Goal: Task Accomplishment & Management: Use online tool/utility

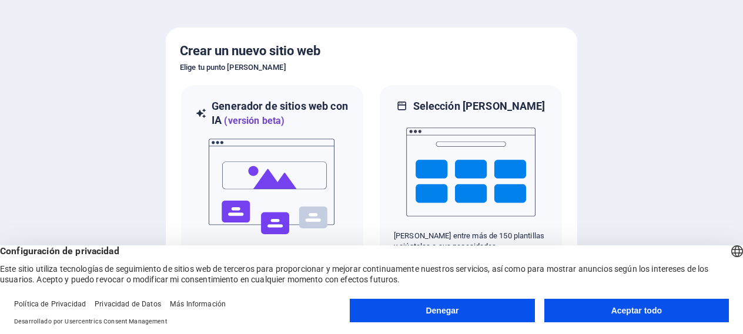
click at [618, 312] on font "Aceptar todo" at bounding box center [636, 310] width 51 height 9
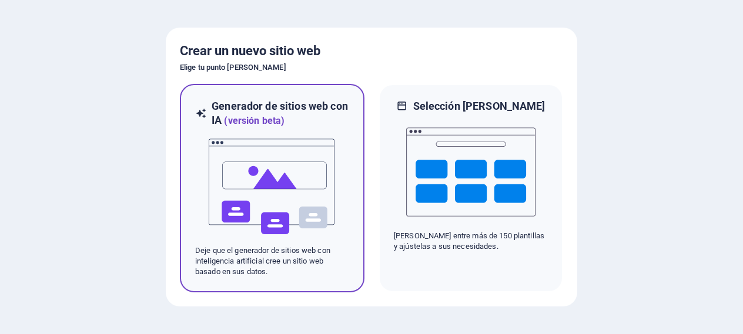
click at [279, 176] on img at bounding box center [272, 187] width 129 height 118
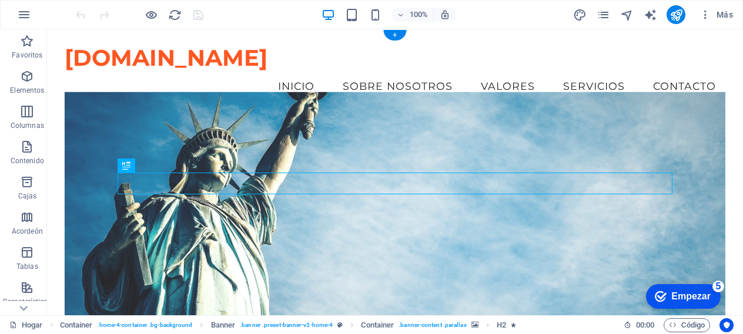
click at [339, 108] on figure at bounding box center [395, 222] width 661 height 261
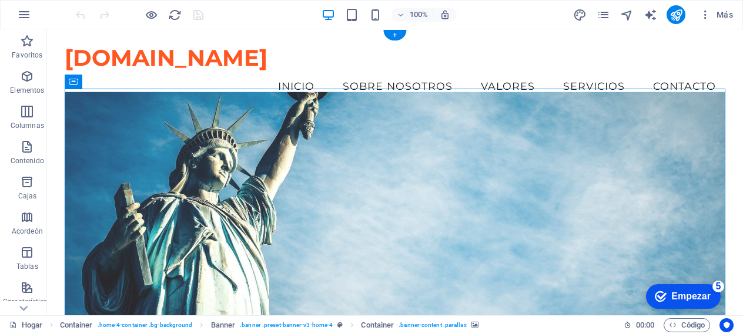
click at [108, 110] on figure at bounding box center [395, 222] width 661 height 261
click at [91, 118] on figure at bounding box center [395, 222] width 661 height 261
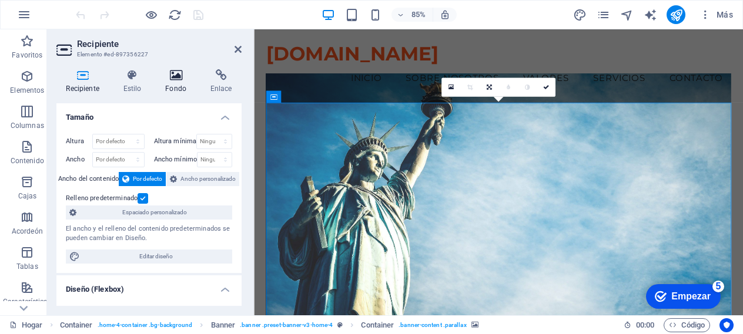
click at [182, 81] on icon at bounding box center [176, 75] width 41 height 12
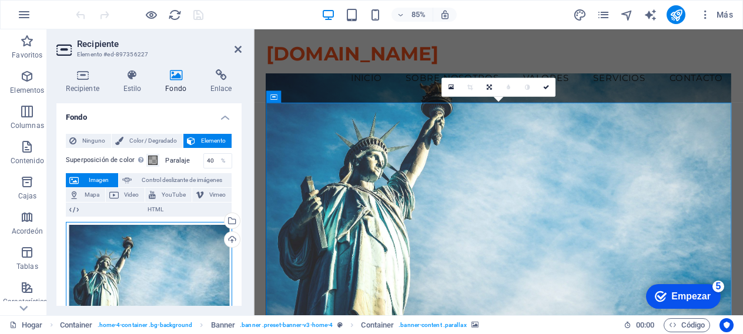
click at [168, 255] on div "Arrastre los archivos aquí, haga clic para elegir archivos o seleccione archivo…" at bounding box center [149, 278] width 166 height 113
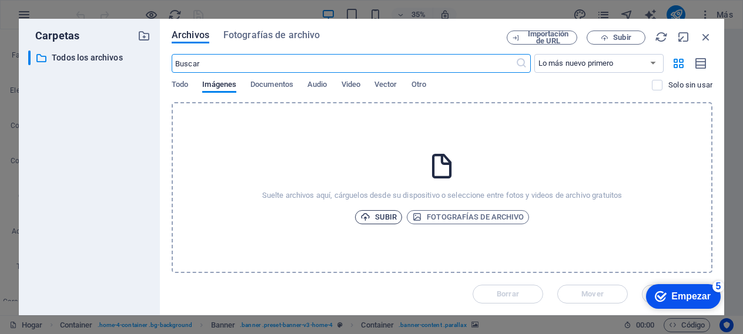
click at [387, 213] on font "Subir" at bounding box center [386, 217] width 22 height 9
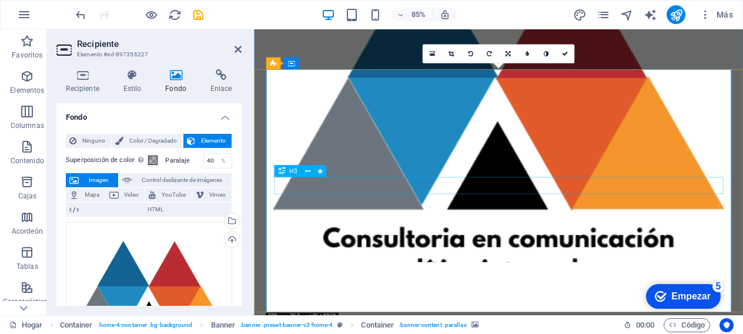
scroll to position [33, 0]
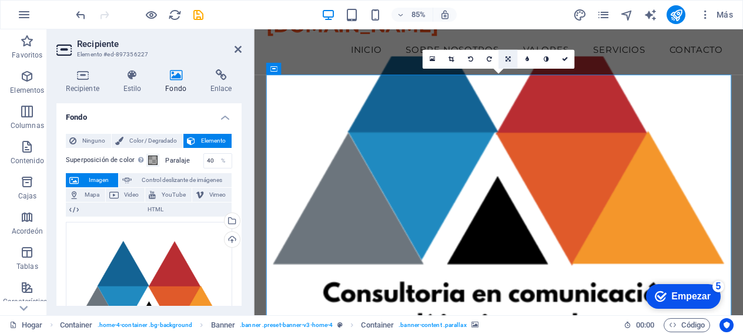
click at [507, 61] on icon at bounding box center [508, 59] width 5 height 6
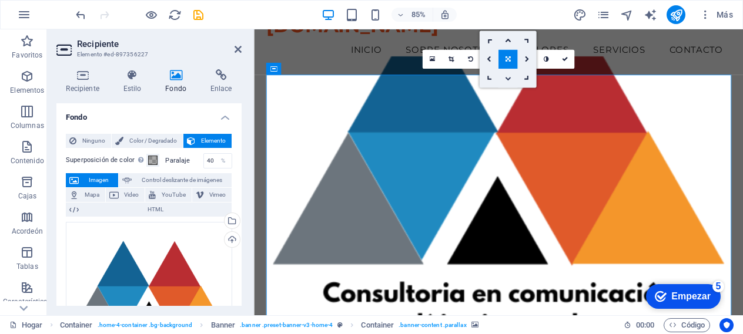
click at [510, 81] on icon at bounding box center [508, 78] width 6 height 6
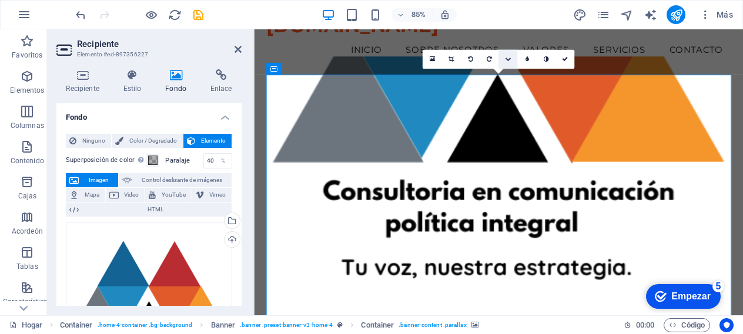
click at [507, 60] on icon at bounding box center [508, 59] width 6 height 6
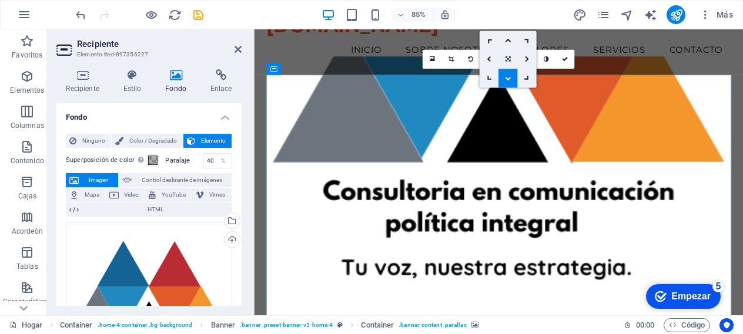
click at [510, 58] on icon at bounding box center [508, 59] width 5 height 6
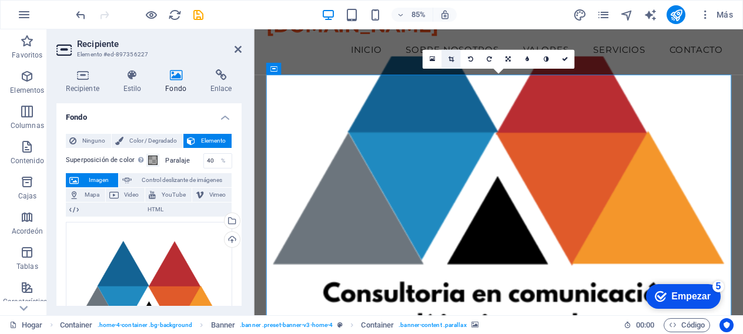
click at [453, 59] on icon at bounding box center [451, 59] width 5 height 6
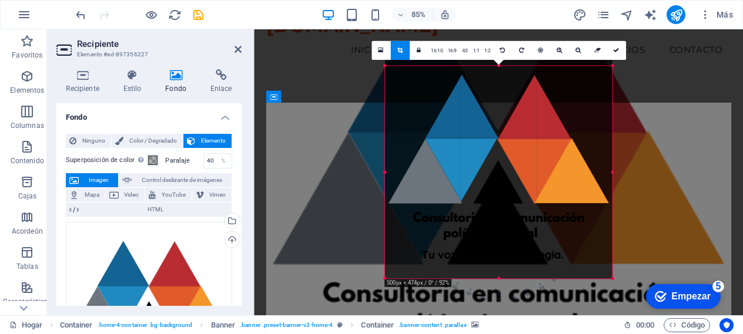
drag, startPoint x: 614, startPoint y: 58, endPoint x: 611, endPoint y: 75, distance: 16.6
click at [611, 75] on div "180 170 160 150 140 130 120 110 100 90 80 70 60 50 40 30 20 10 0 -10 -20 -30 -4…" at bounding box center [498, 172] width 227 height 213
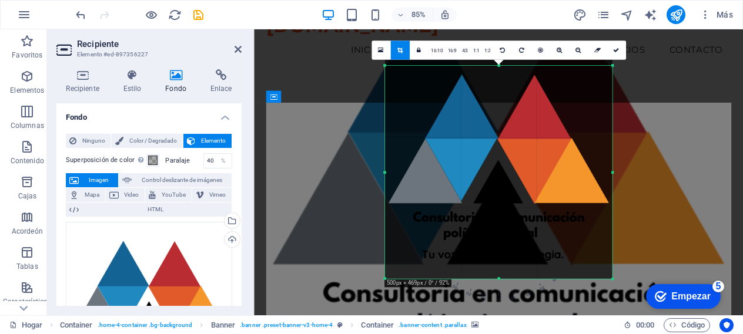
click at [651, 139] on div "Drag here to replace the existing content. Press “Ctrl” if you want to create a…" at bounding box center [498, 172] width 489 height 286
click at [383, 48] on icon at bounding box center [380, 50] width 5 height 7
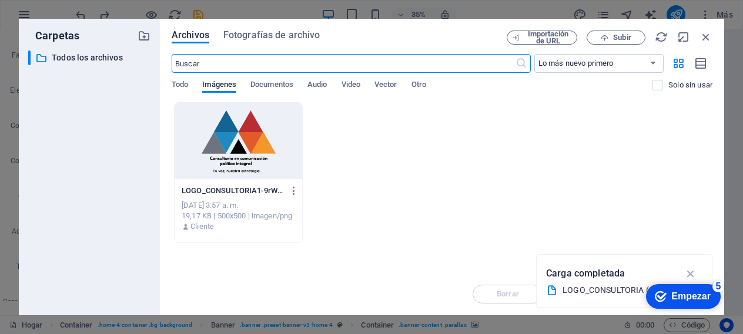
click at [253, 139] on div at bounding box center [239, 141] width 128 height 76
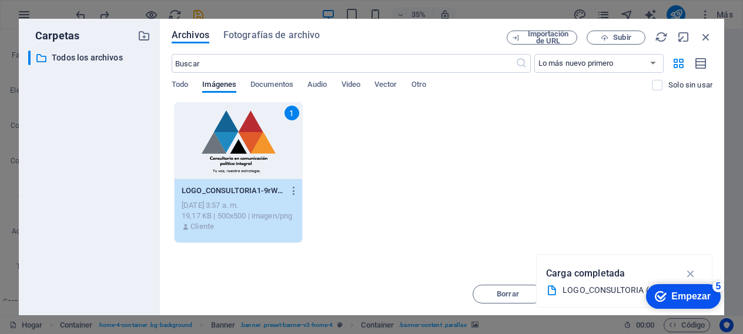
click at [679, 299] on font "Empezar" at bounding box center [690, 297] width 39 height 10
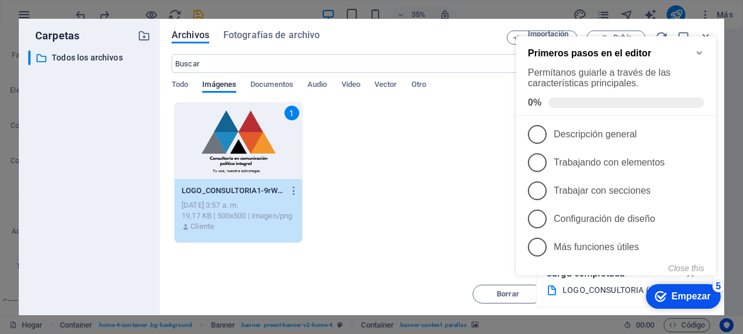
click at [462, 163] on div "1 LOGO_CONSULTORIA1-9rWXrIZtu_L2as_lzQ8SmA.png LOGO_CONSULTORIA1-9rWXrIZtu_L2as…" at bounding box center [442, 172] width 541 height 141
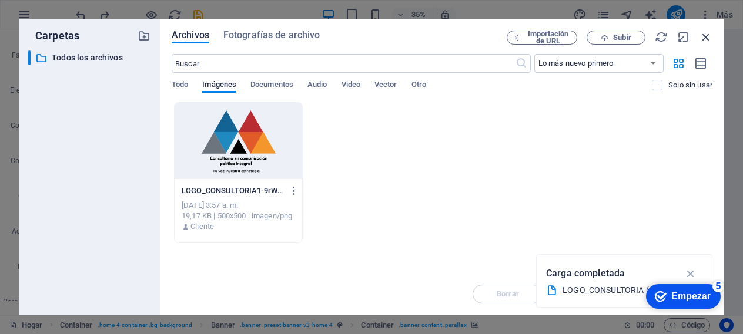
click at [708, 35] on icon "button" at bounding box center [706, 37] width 13 height 13
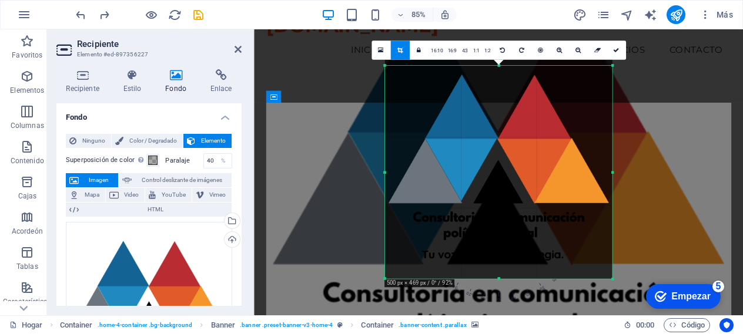
click at [340, 141] on div "Arrastre aquí para reemplazar el contenido existente. Presione "Ctrl" para crea…" at bounding box center [498, 172] width 489 height 286
click at [239, 46] on icon at bounding box center [238, 49] width 7 height 9
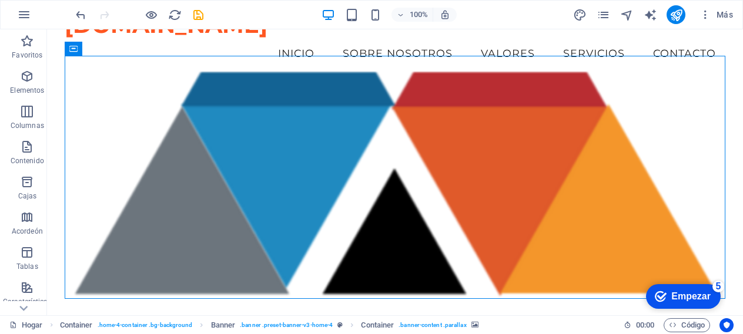
click at [253, 86] on figure at bounding box center [395, 202] width 661 height 261
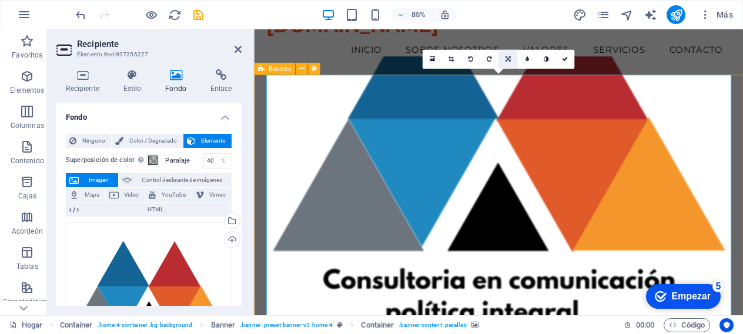
click at [510, 58] on icon at bounding box center [508, 59] width 5 height 6
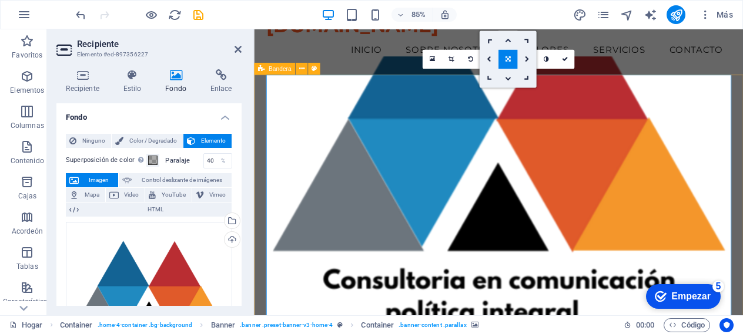
click at [508, 40] on icon at bounding box center [508, 40] width 6 height 6
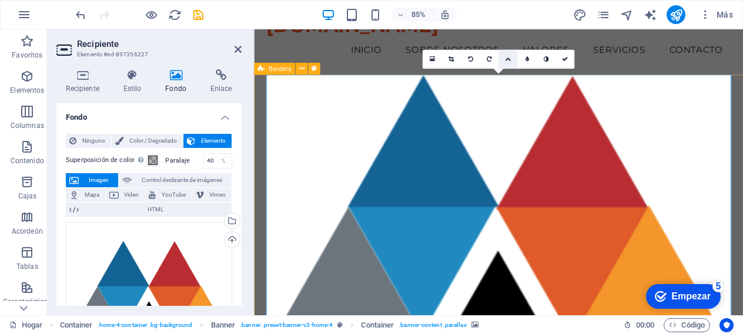
click at [509, 60] on icon at bounding box center [508, 59] width 6 height 6
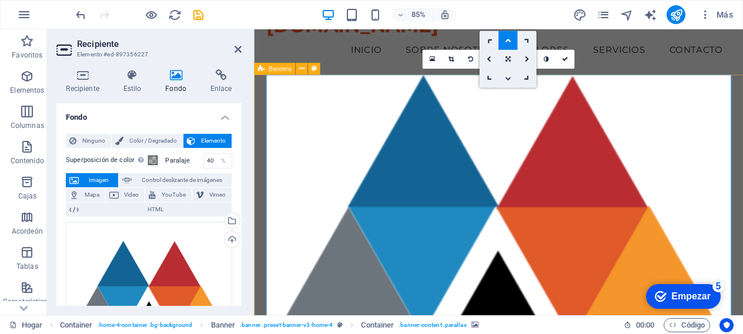
click at [507, 80] on icon at bounding box center [508, 78] width 6 height 6
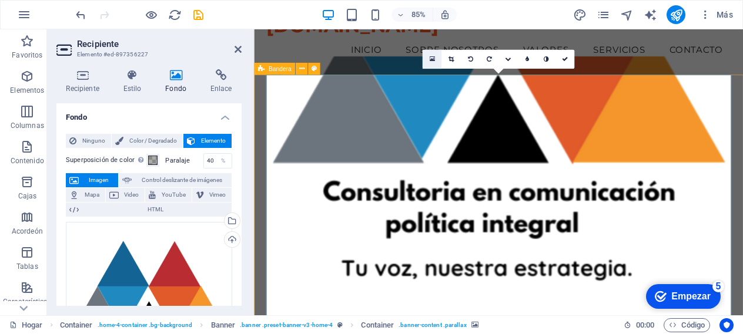
click at [429, 60] on icon at bounding box center [431, 59] width 5 height 7
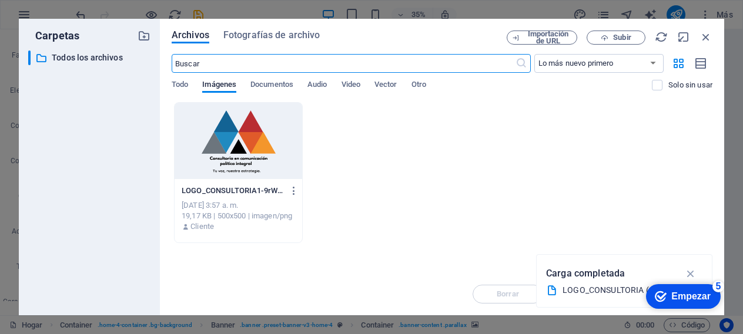
click at [266, 135] on div at bounding box center [239, 141] width 128 height 76
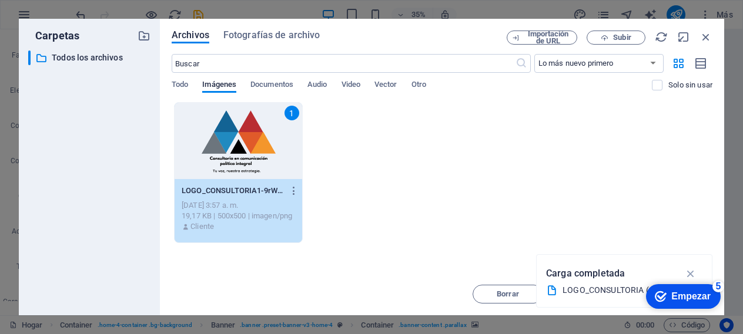
click at [680, 298] on font "Empezar" at bounding box center [690, 297] width 39 height 10
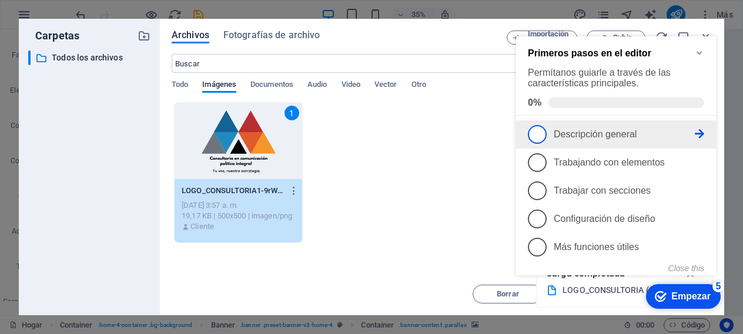
click at [542, 135] on span "1" at bounding box center [537, 134] width 19 height 19
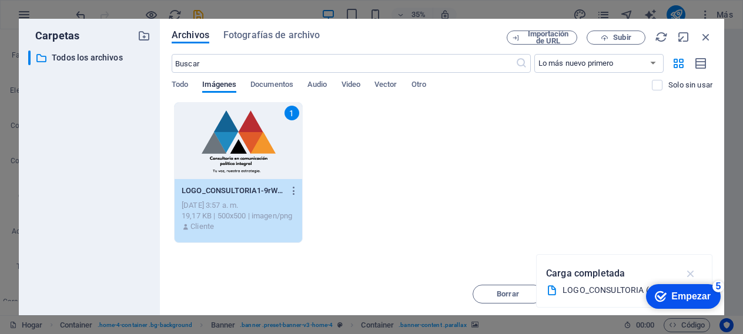
click at [691, 272] on icon "button" at bounding box center [691, 273] width 14 height 13
click at [597, 291] on font "Mover" at bounding box center [592, 294] width 22 height 9
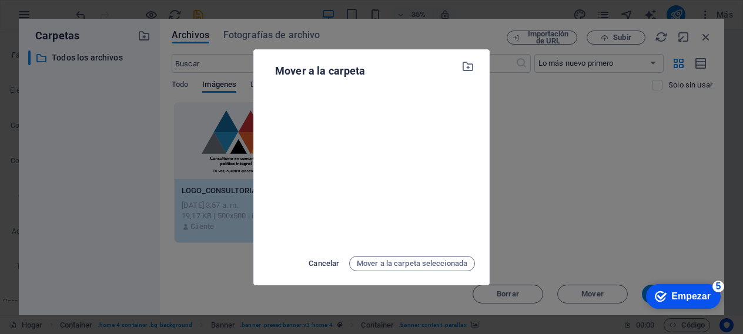
click at [330, 257] on font "Cancelar" at bounding box center [324, 264] width 31 height 14
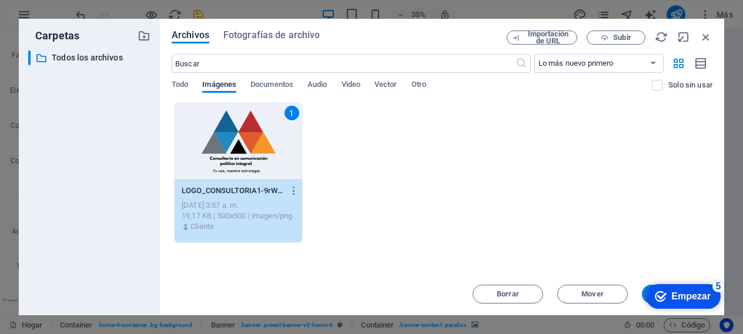
click div "checkmark Empezar 5 Primeros pasos en el editor Permítanos guiarle a través de …"
click at [705, 38] on icon "button" at bounding box center [706, 37] width 13 height 13
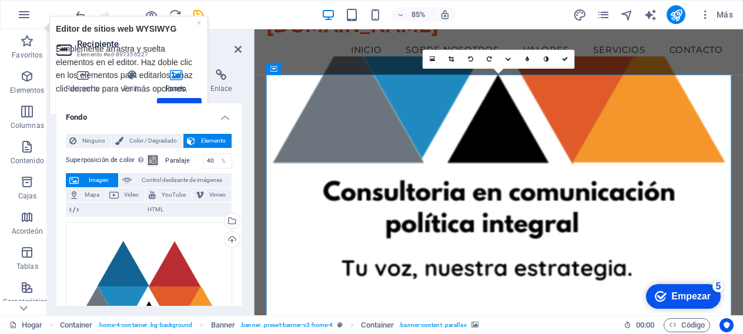
drag, startPoint x: 402, startPoint y: 133, endPoint x: 401, endPoint y: 156, distance: 22.4
click at [401, 156] on figure at bounding box center [541, 215] width 547 height 307
click at [508, 59] on icon at bounding box center [508, 59] width 6 height 6
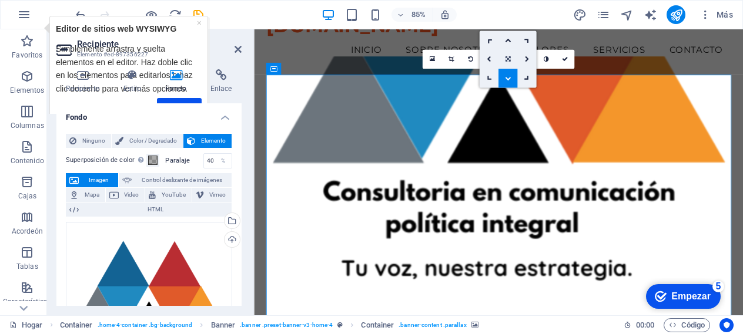
click at [511, 61] on link at bounding box center [507, 59] width 19 height 19
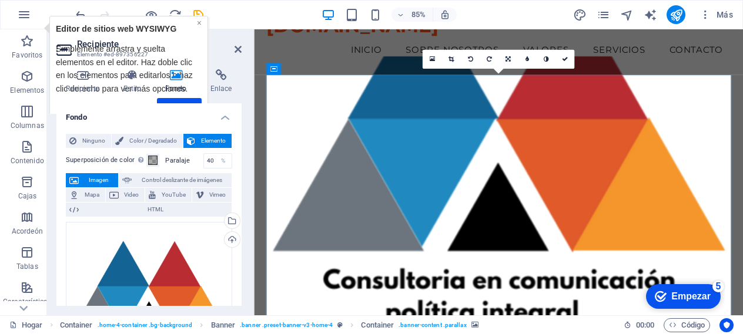
click at [200, 24] on font "×" at bounding box center [199, 22] width 5 height 9
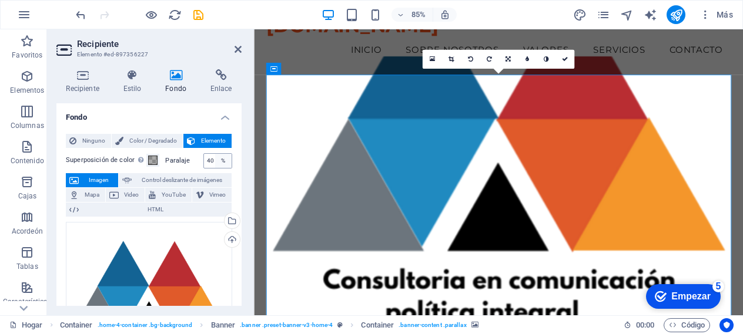
click at [215, 163] on div "%" at bounding box center [223, 161] width 16 height 14
click at [209, 161] on input "40" at bounding box center [218, 161] width 28 height 14
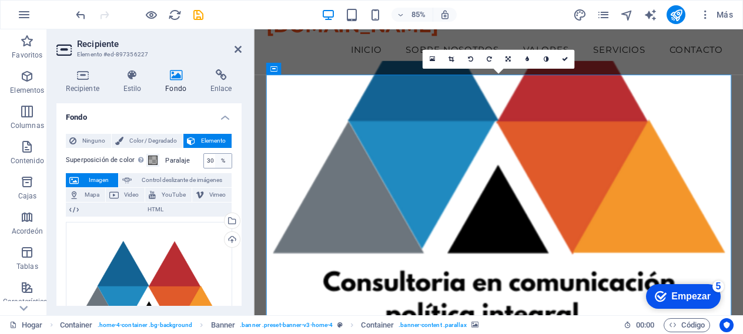
click at [215, 163] on div "%" at bounding box center [223, 161] width 16 height 14
click at [208, 162] on input "30" at bounding box center [218, 161] width 28 height 14
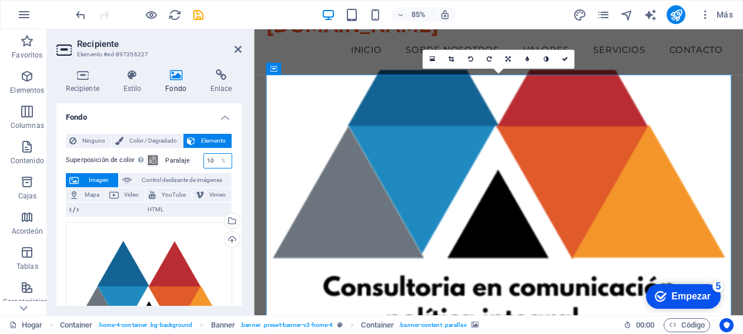
click at [212, 165] on input "10" at bounding box center [218, 161] width 28 height 14
type input "1"
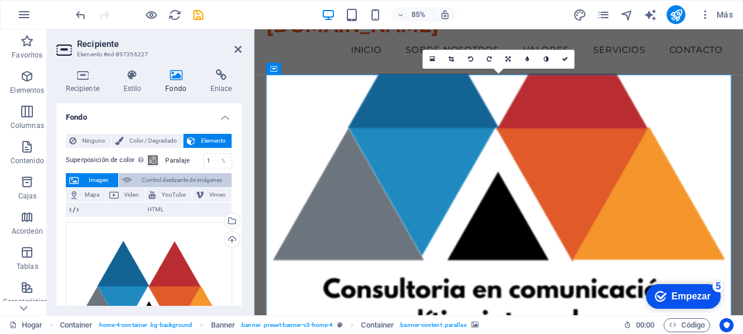
click at [163, 182] on font "Control deslizante de imágenes" at bounding box center [182, 180] width 81 height 6
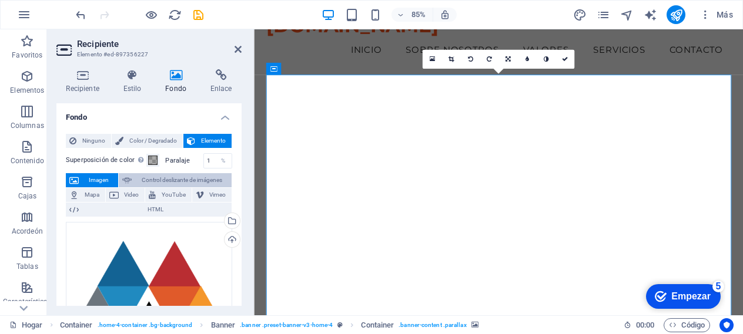
select select "ms"
select select "s"
select select "progressive"
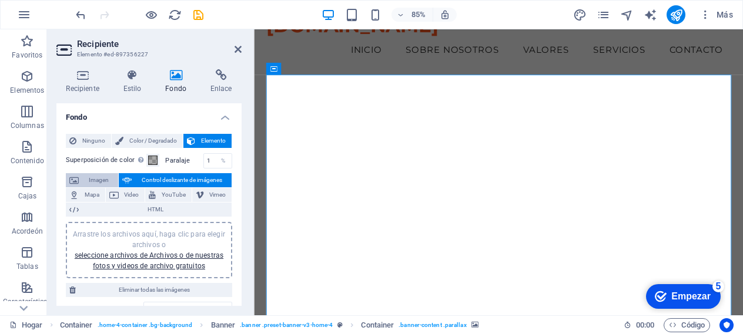
click at [99, 180] on font "Imagen" at bounding box center [99, 180] width 20 height 6
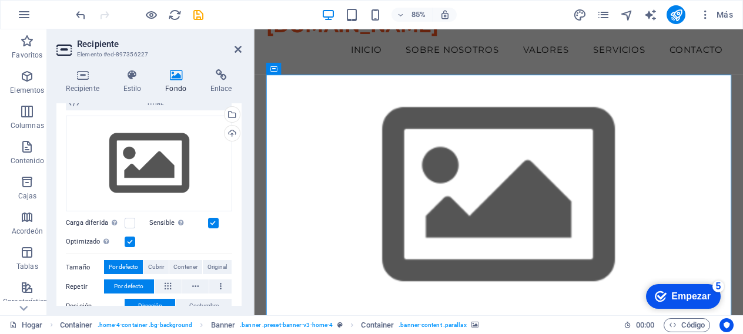
scroll to position [121, 0]
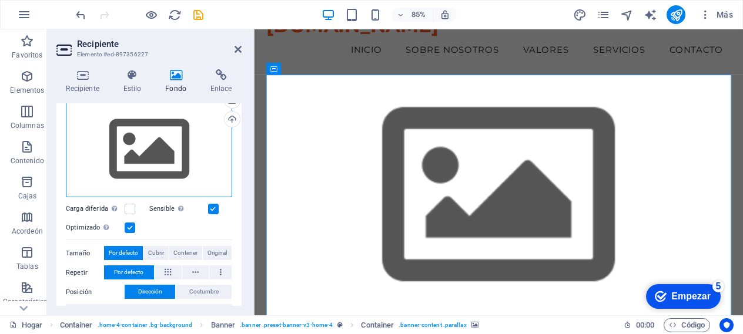
click at [151, 147] on div "Arrastre los archivos aquí, haga clic para elegir archivos o seleccione archivo…" at bounding box center [149, 150] width 166 height 96
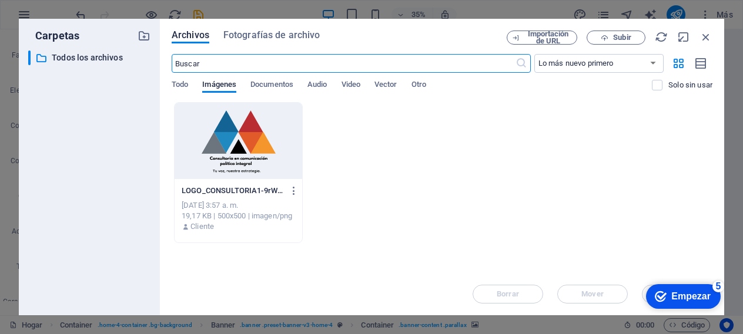
click at [249, 160] on div at bounding box center [239, 141] width 128 height 76
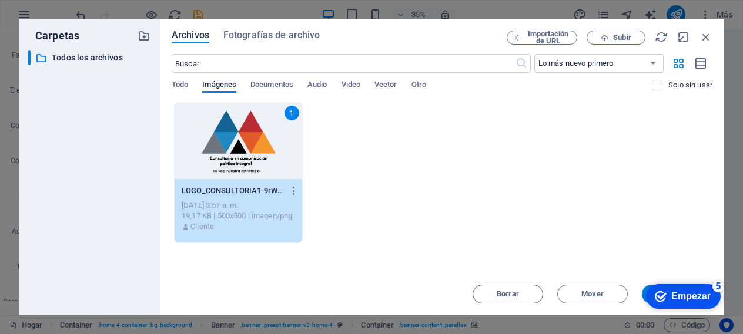
click at [647, 293] on div "checkmark Empezar 5" at bounding box center [683, 297] width 75 height 25
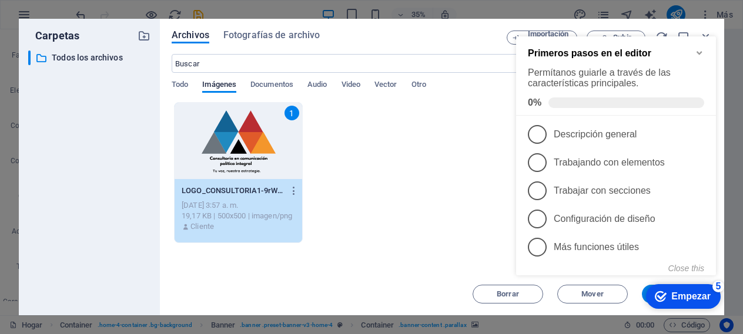
click div "checkmark Empezar 5 Primeros pasos en el editor Permítanos guiarle a través de …"
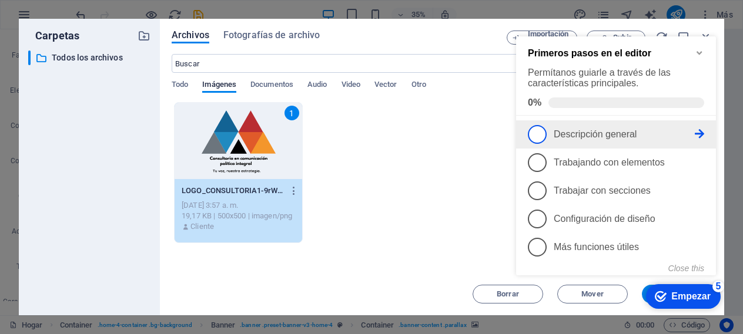
click at [585, 129] on font "Descripción general" at bounding box center [595, 134] width 83 height 10
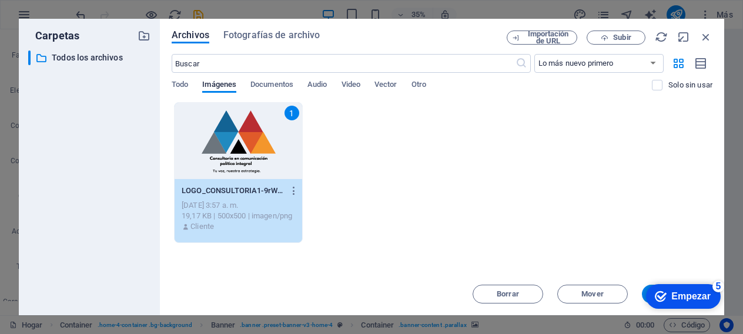
scroll to position [0, 0]
click at [706, 37] on icon "button" at bounding box center [706, 37] width 13 height 13
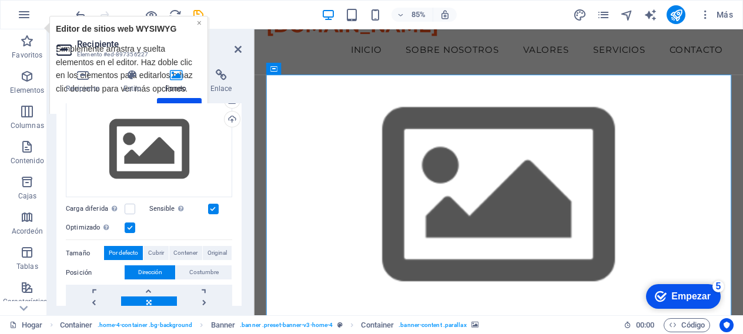
click at [201, 23] on font "×" at bounding box center [199, 22] width 5 height 9
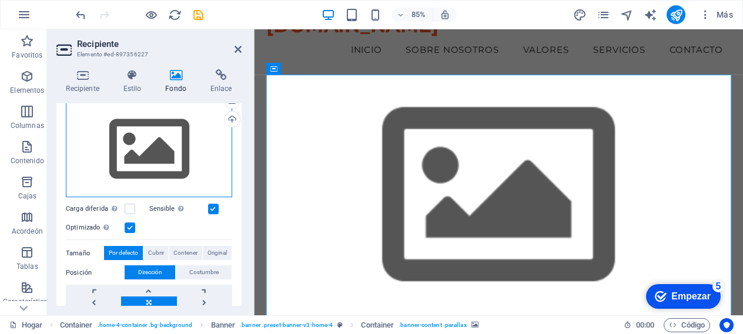
click at [162, 143] on div "Arrastre los archivos aquí, haga clic para elegir archivos o seleccione archivo…" at bounding box center [149, 150] width 166 height 96
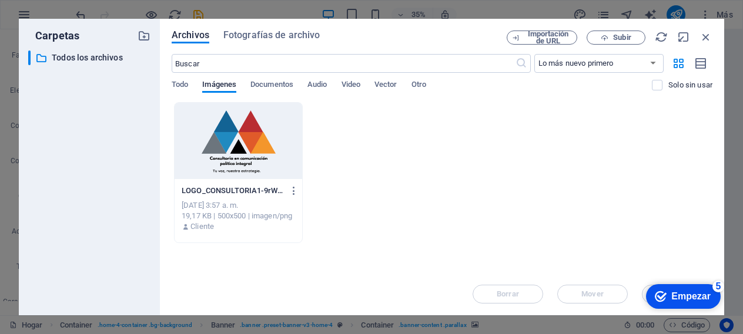
click at [225, 135] on div at bounding box center [239, 141] width 128 height 76
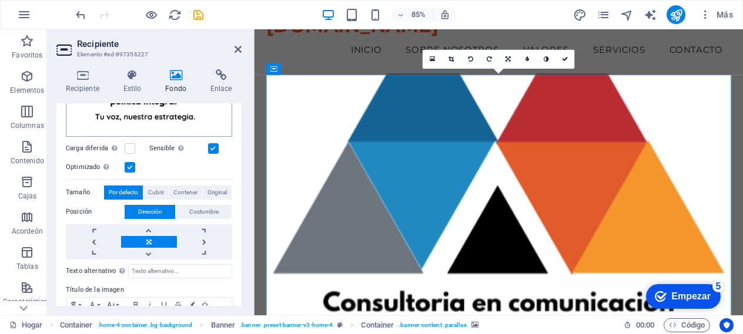
scroll to position [259, 0]
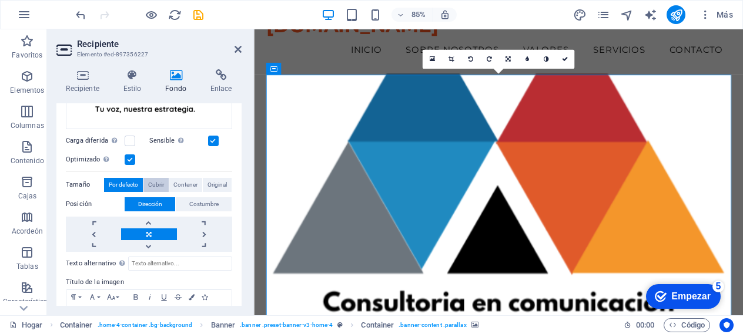
click at [163, 186] on span "Cubrir" at bounding box center [156, 185] width 16 height 14
click at [182, 186] on span "Contener" at bounding box center [185, 185] width 24 height 14
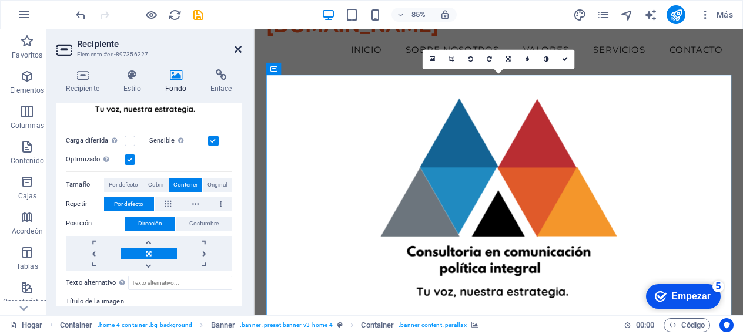
click at [239, 48] on icon at bounding box center [238, 49] width 7 height 9
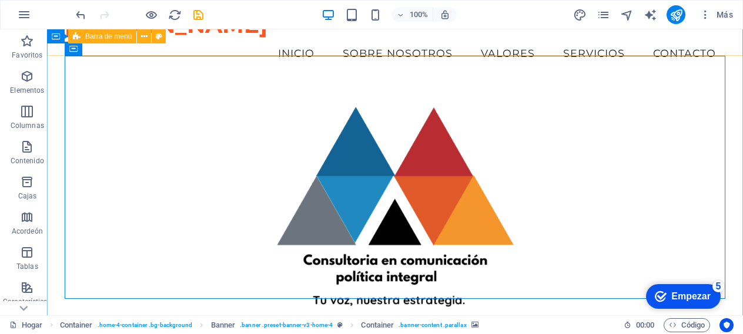
click at [257, 42] on div "[DOMAIN_NAME] Menú Inicio Sobre nosotros Valores Servicios Contacto" at bounding box center [395, 39] width 696 height 86
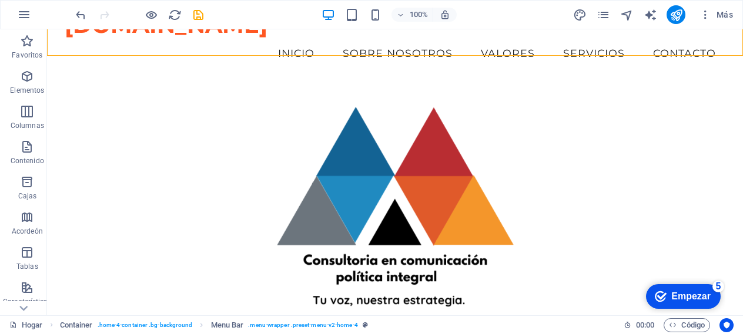
click at [164, 109] on figure at bounding box center [395, 204] width 661 height 244
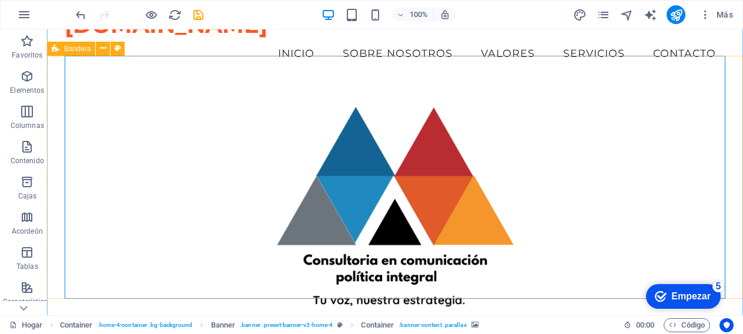
click at [76, 55] on div "Bandera" at bounding box center [71, 49] width 48 height 14
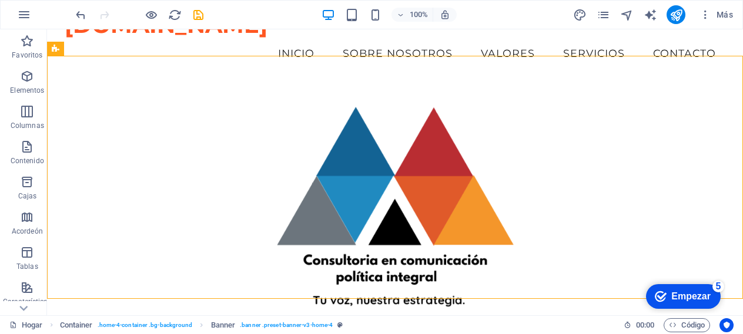
click at [76, 82] on figure at bounding box center [395, 204] width 661 height 244
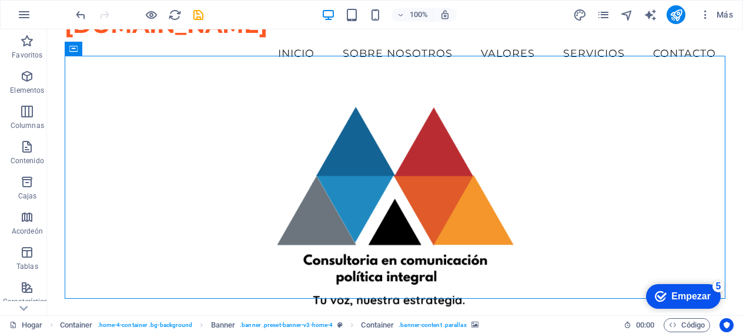
click at [76, 82] on figure at bounding box center [395, 204] width 661 height 244
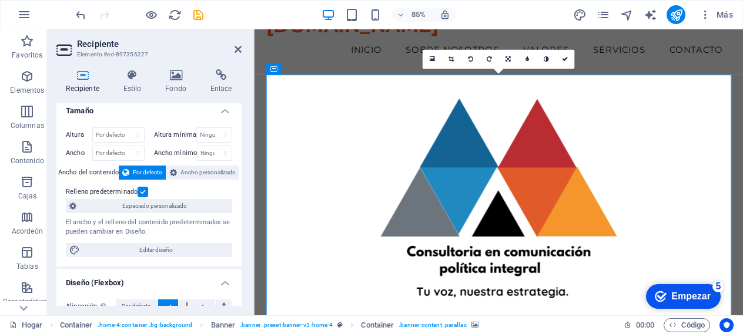
scroll to position [0, 0]
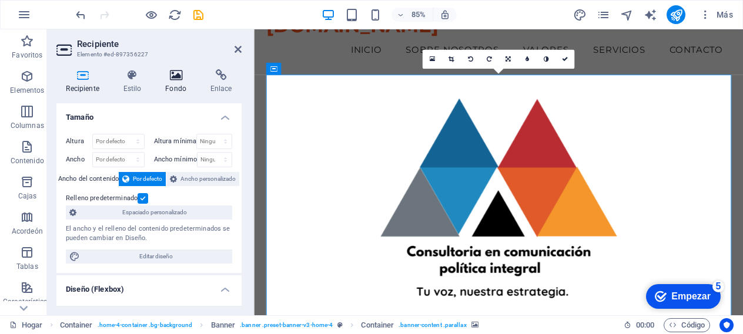
click at [178, 82] on h4 "Fondo" at bounding box center [178, 81] width 45 height 25
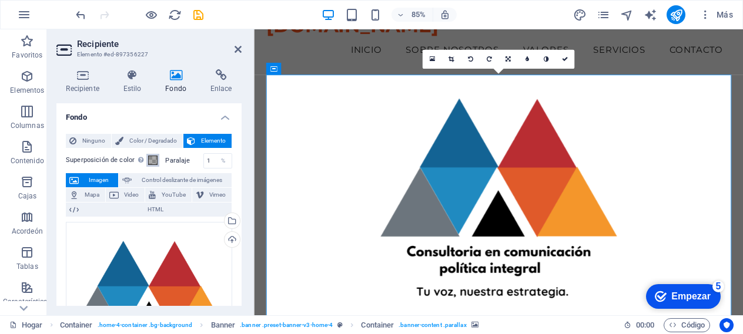
click at [151, 162] on span at bounding box center [152, 160] width 9 height 9
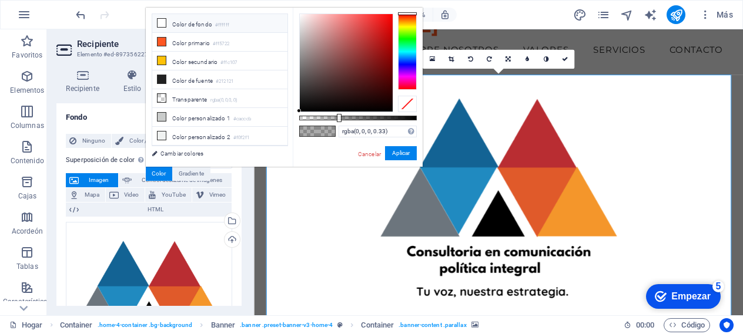
click at [165, 24] on icon at bounding box center [162, 23] width 8 height 8
type input "rgba(255, 255, 255, 0.33)"
click at [398, 152] on font "Aplicar" at bounding box center [401, 153] width 18 height 6
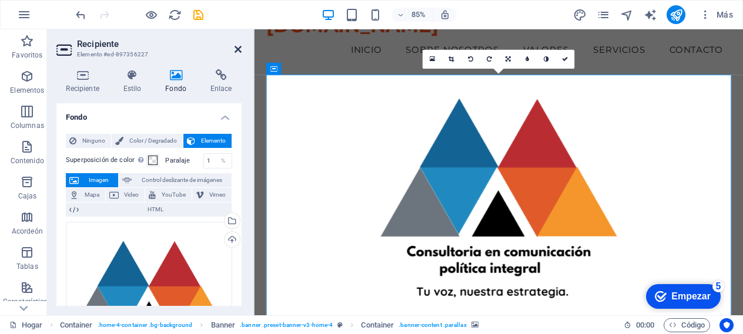
click at [237, 49] on icon at bounding box center [238, 49] width 7 height 9
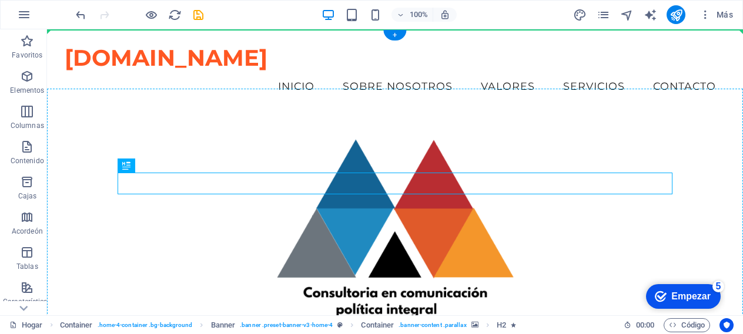
drag, startPoint x: 329, startPoint y: 186, endPoint x: 322, endPoint y: 142, distance: 44.1
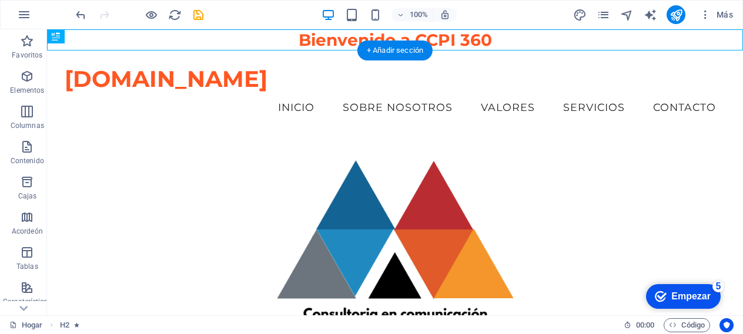
drag, startPoint x: 322, startPoint y: 49, endPoint x: 327, endPoint y: 131, distance: 81.9
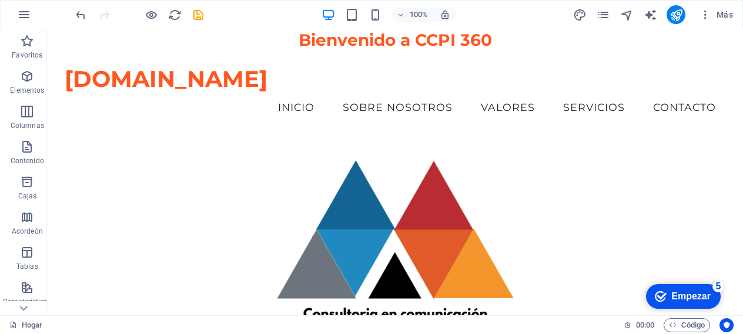
drag, startPoint x: 146, startPoint y: 29, endPoint x: 215, endPoint y: 8, distance: 72.4
click at [146, 29] on header "100% Más" at bounding box center [371, 14] width 743 height 29
drag, startPoint x: 285, startPoint y: 48, endPoint x: 273, endPoint y: 152, distance: 104.1
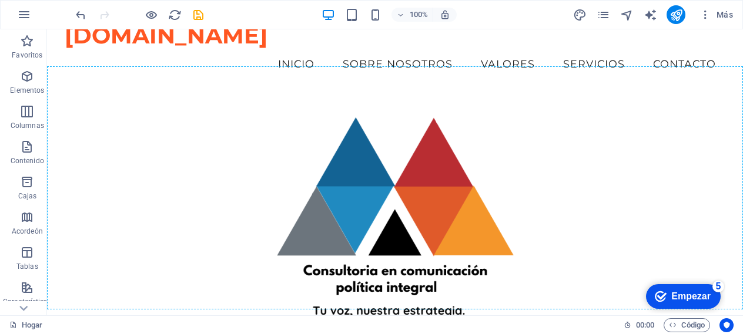
scroll to position [48, 0]
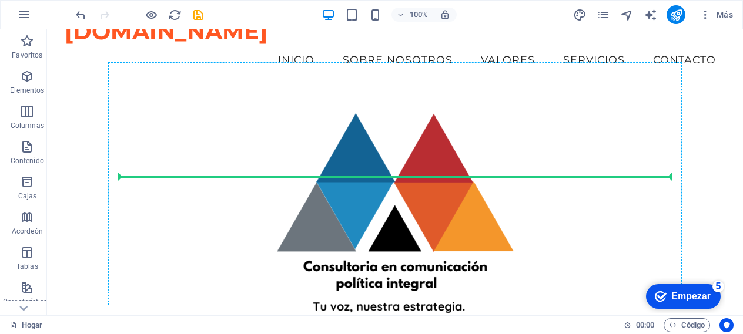
drag, startPoint x: 292, startPoint y: 39, endPoint x: 296, endPoint y: 171, distance: 131.7
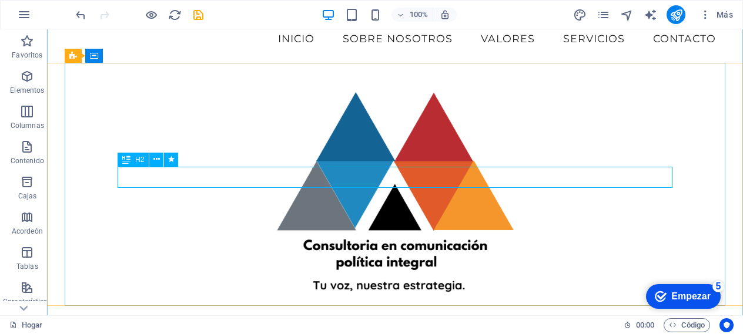
scroll to position [26, 0]
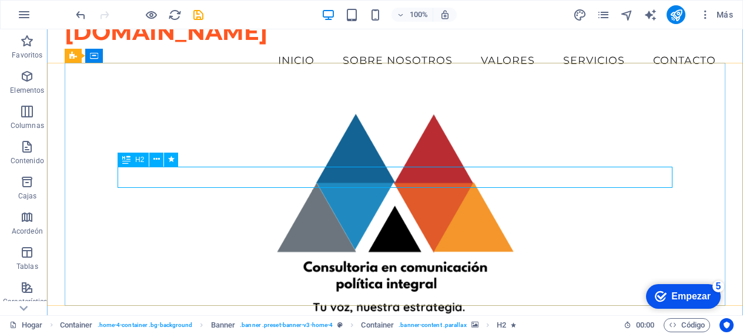
click at [126, 162] on icon at bounding box center [126, 160] width 8 height 14
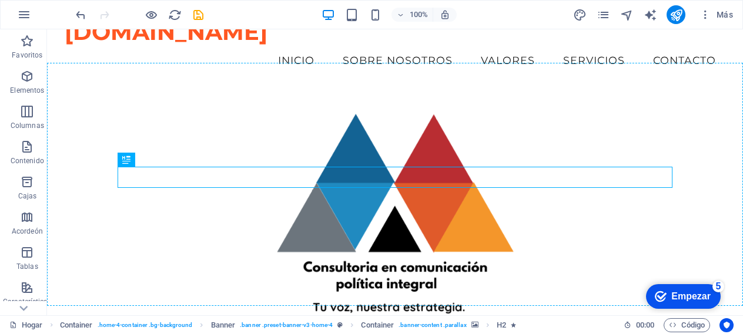
drag, startPoint x: 173, startPoint y: 191, endPoint x: 129, endPoint y: 99, distance: 101.7
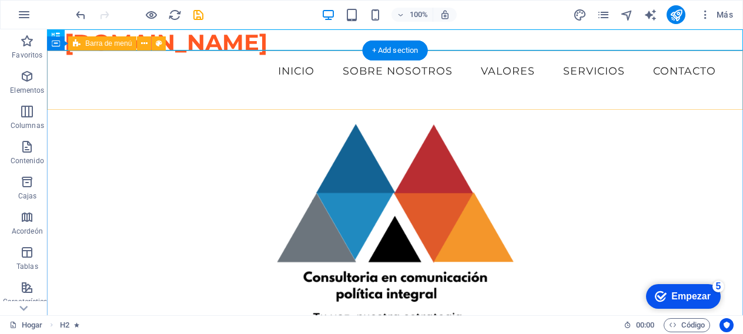
scroll to position [0, 0]
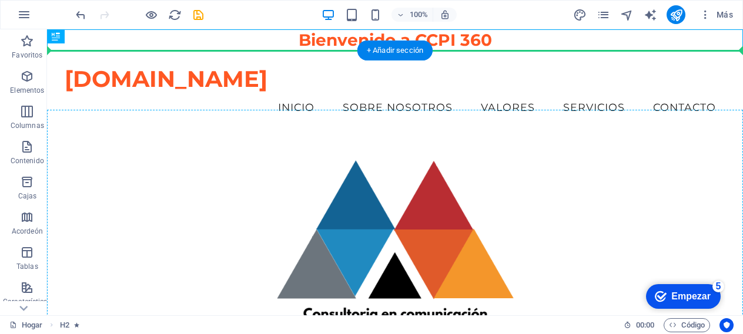
drag, startPoint x: 105, startPoint y: 64, endPoint x: 103, endPoint y: 130, distance: 65.9
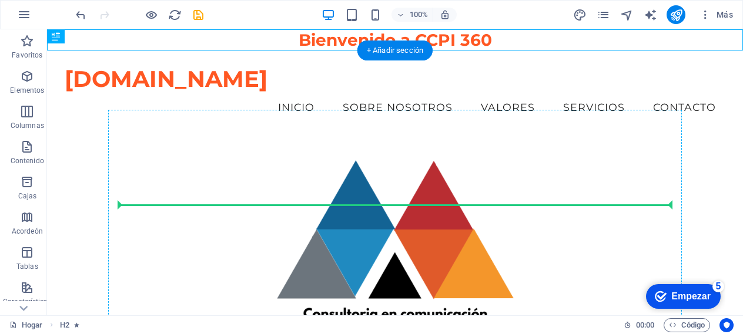
drag, startPoint x: 128, startPoint y: 43, endPoint x: 145, endPoint y: 204, distance: 162.0
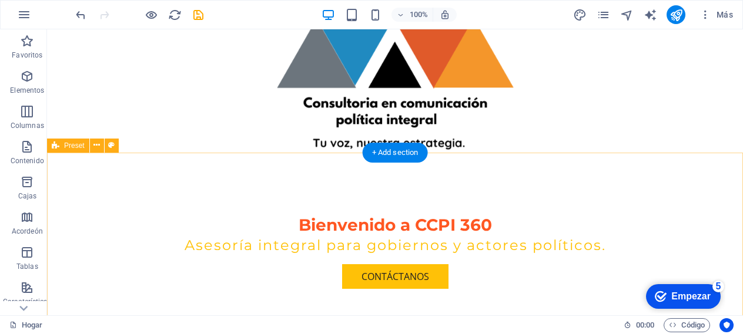
scroll to position [225, 0]
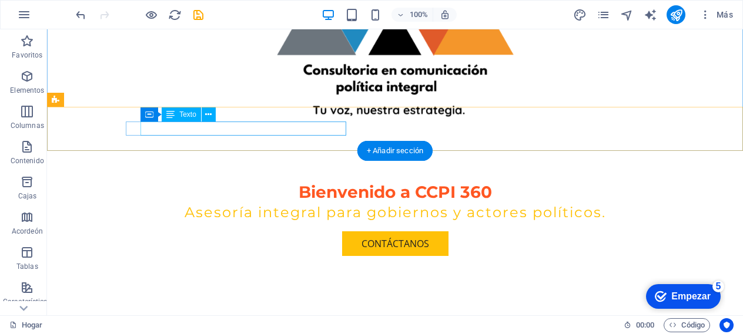
click at [252, 328] on font "[GEOGRAPHIC_DATA]" at bounding box center [258, 334] width 93 height 13
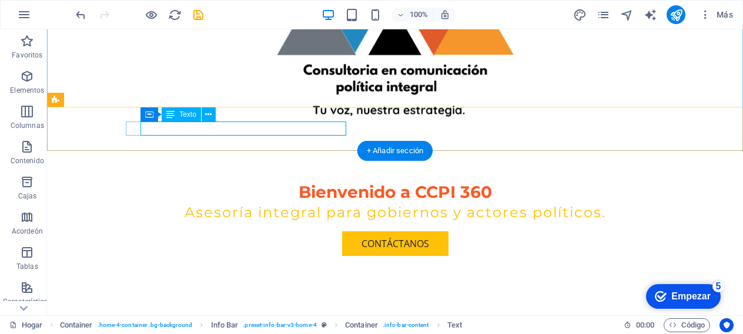
click at [239, 328] on font "[GEOGRAPHIC_DATA]" at bounding box center [258, 334] width 93 height 13
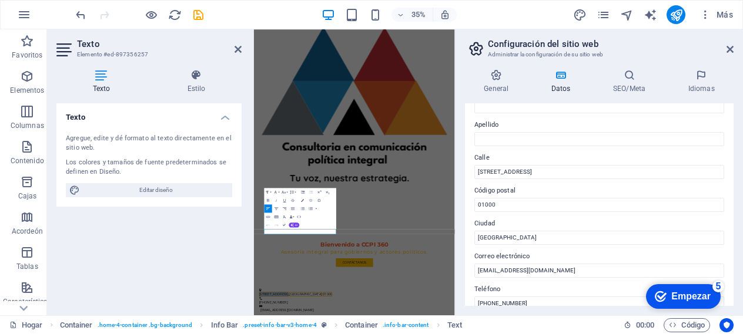
scroll to position [85, 0]
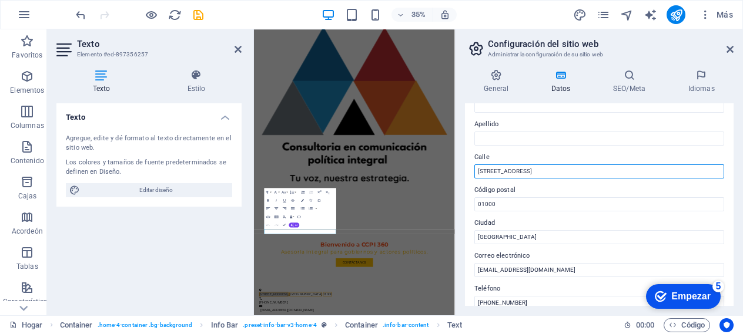
drag, startPoint x: 540, startPoint y: 169, endPoint x: 463, endPoint y: 173, distance: 76.5
click at [463, 173] on div "General Datos SEO/Meta Idiomas Nombre del sitio web [DOMAIN_NAME] Logo Arrastre…" at bounding box center [599, 188] width 287 height 256
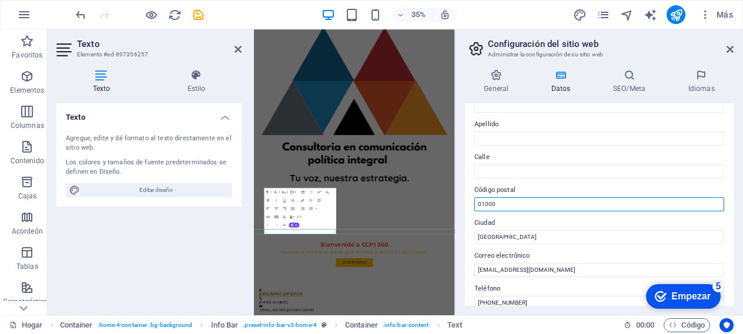
click at [506, 200] on input "01000" at bounding box center [599, 205] width 250 height 14
type input "0"
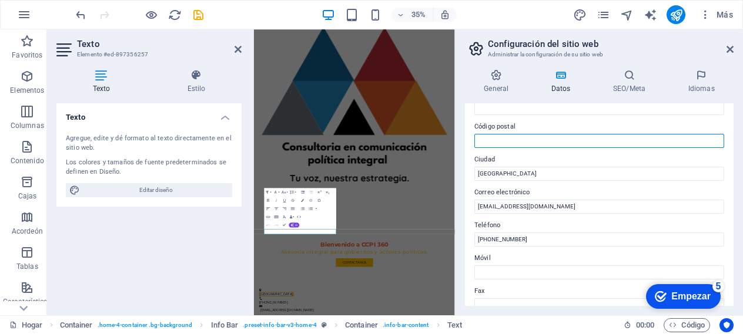
scroll to position [162, 0]
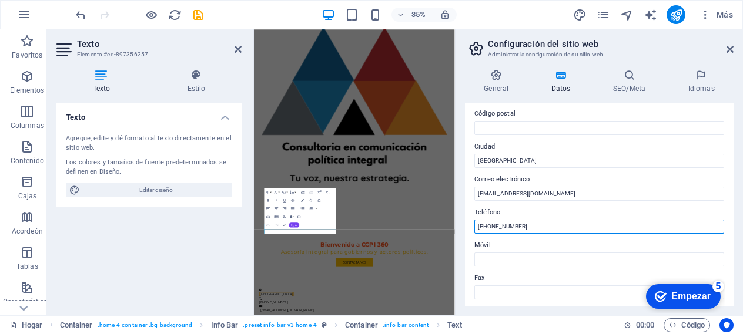
click at [538, 227] on input "[PHONE_NUMBER]" at bounding box center [599, 227] width 250 height 14
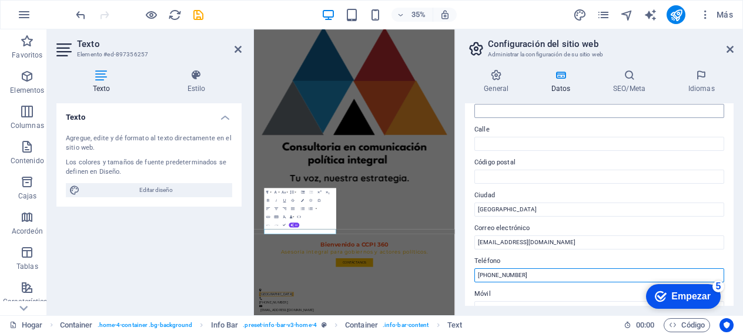
scroll to position [113, 0]
type input "[PHONE_NUMBER]"
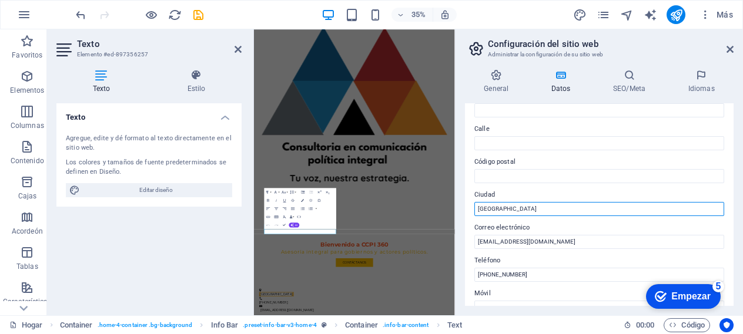
click at [547, 213] on input "[GEOGRAPHIC_DATA]" at bounding box center [599, 209] width 250 height 14
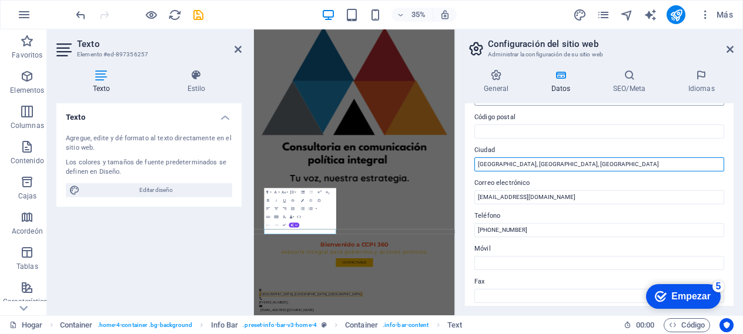
scroll to position [189, 0]
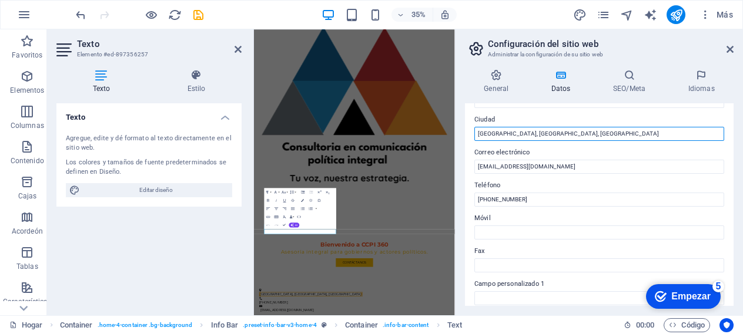
type input "[GEOGRAPHIC_DATA], [GEOGRAPHIC_DATA], [GEOGRAPHIC_DATA]"
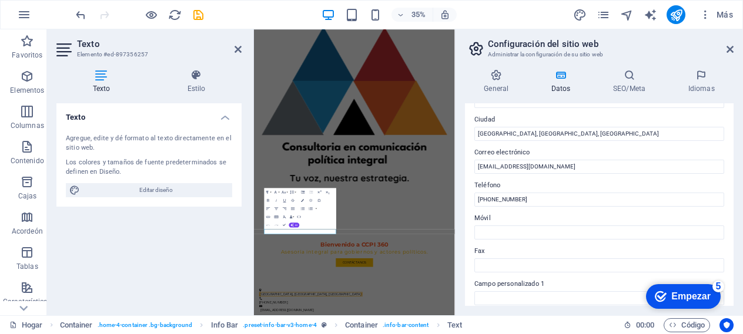
click at [669, 303] on div "checkmark Empezar 5" at bounding box center [683, 297] width 75 height 25
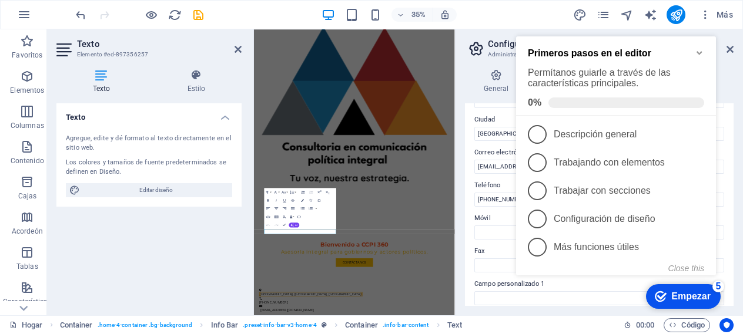
click at [688, 292] on font "Empezar" at bounding box center [690, 297] width 39 height 10
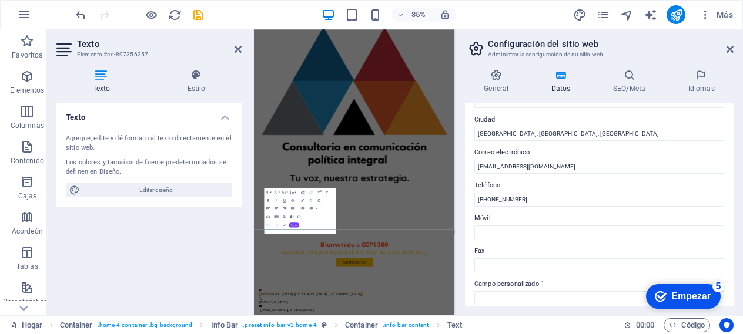
click at [688, 292] on font "Empezar" at bounding box center [690, 297] width 39 height 10
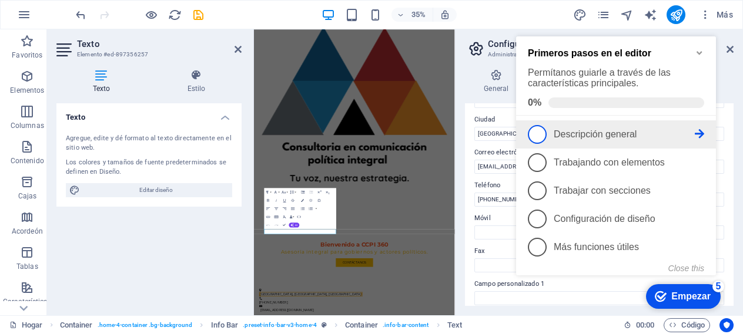
click at [539, 129] on span "1" at bounding box center [537, 134] width 19 height 19
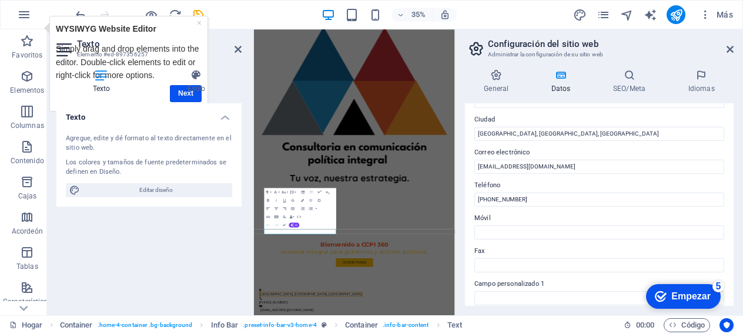
scroll to position [0, 0]
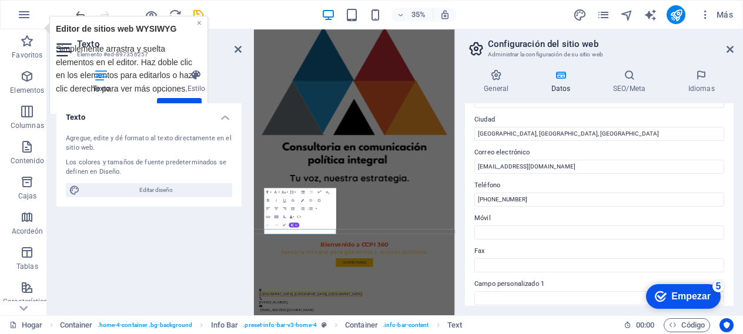
click at [200, 25] on font "×" at bounding box center [199, 22] width 5 height 9
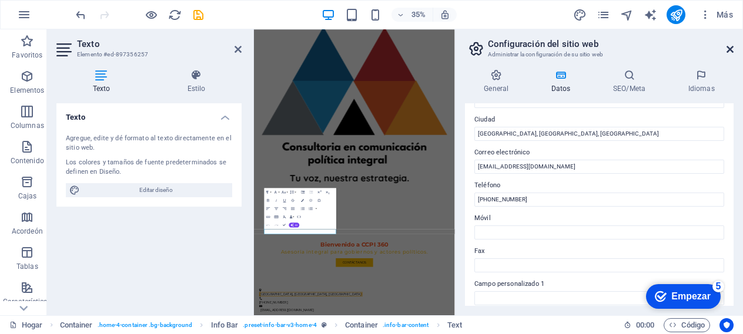
click at [731, 53] on icon at bounding box center [730, 49] width 7 height 9
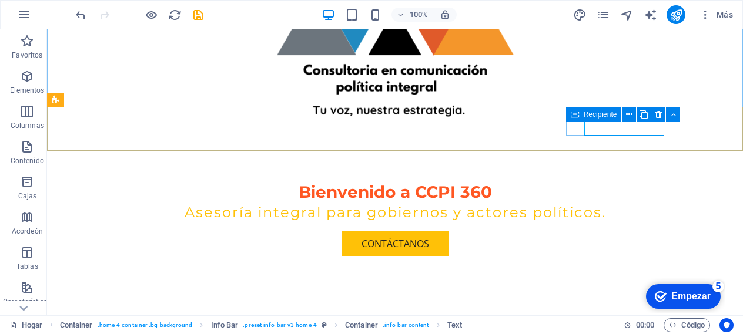
click at [605, 115] on font "Recipiente" at bounding box center [601, 115] width 34 height 8
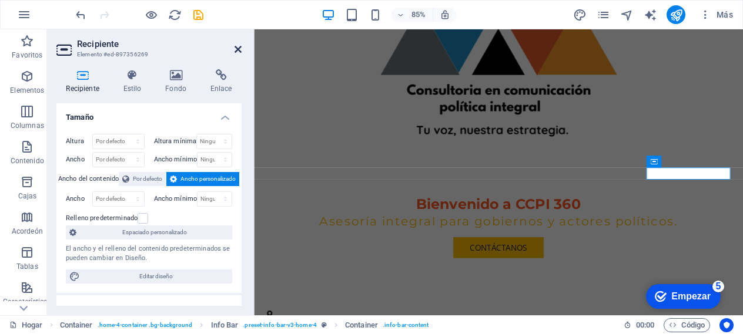
click at [236, 51] on icon at bounding box center [238, 49] width 7 height 9
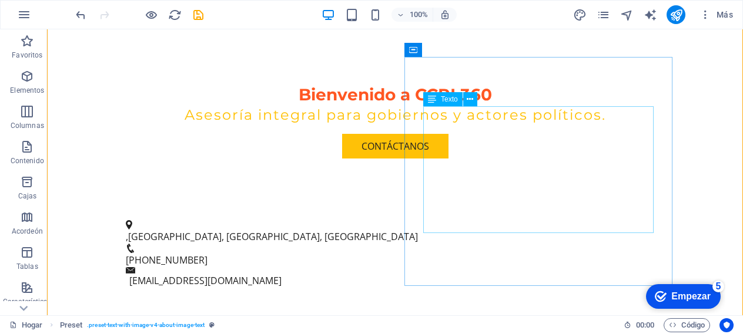
scroll to position [373, 0]
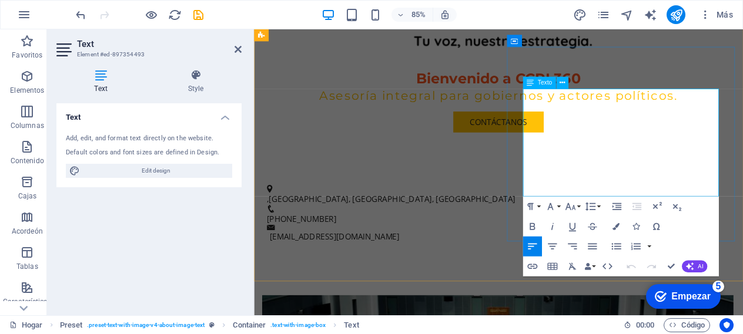
scroll to position [443, 0]
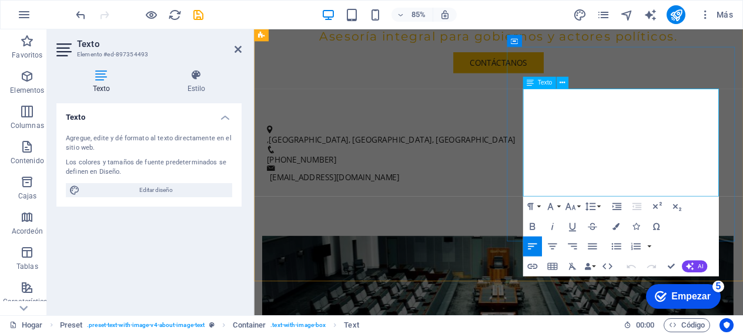
drag, startPoint x: 761, startPoint y: 134, endPoint x: 633, endPoint y: 138, distance: 128.8
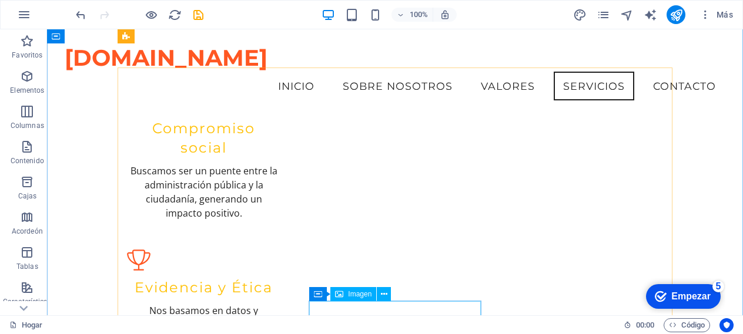
scroll to position [1226, 0]
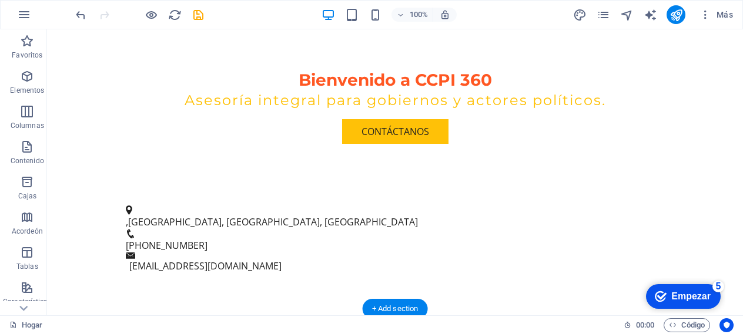
scroll to position [416, 0]
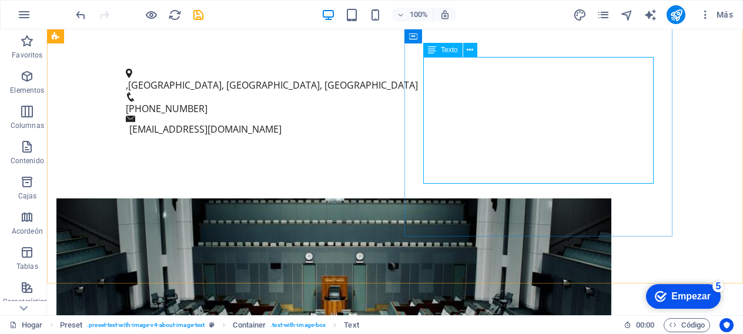
click at [433, 49] on icon at bounding box center [432, 50] width 8 height 14
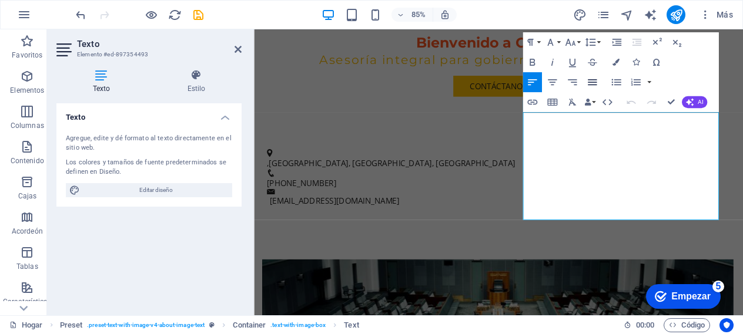
click at [595, 82] on icon "button" at bounding box center [592, 82] width 12 height 12
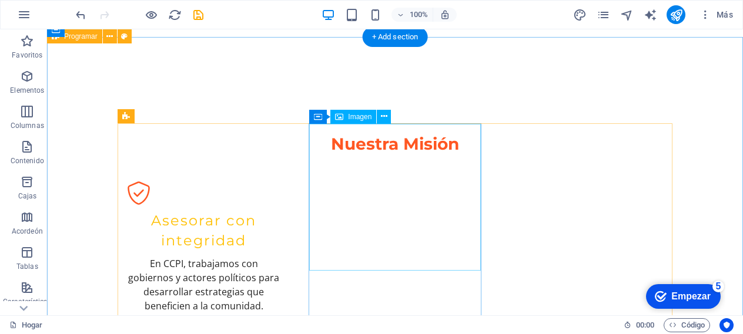
scroll to position [1200, 0]
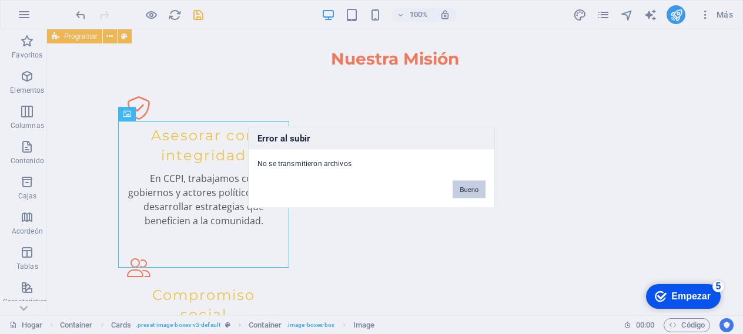
click at [474, 190] on font "Bueno" at bounding box center [469, 189] width 19 height 7
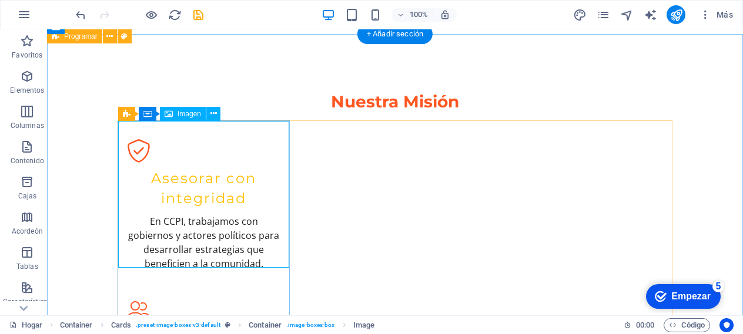
select select "vw"
select select "px"
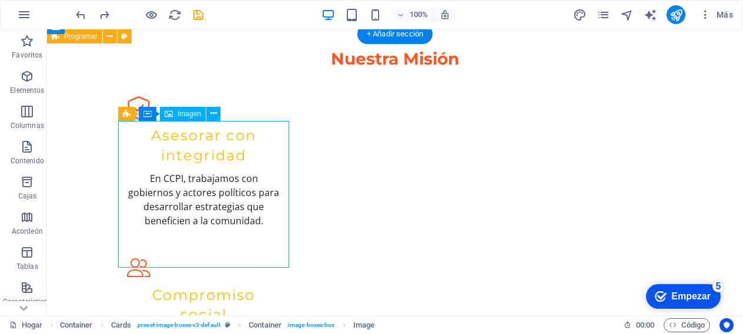
select select "vw"
select select "px"
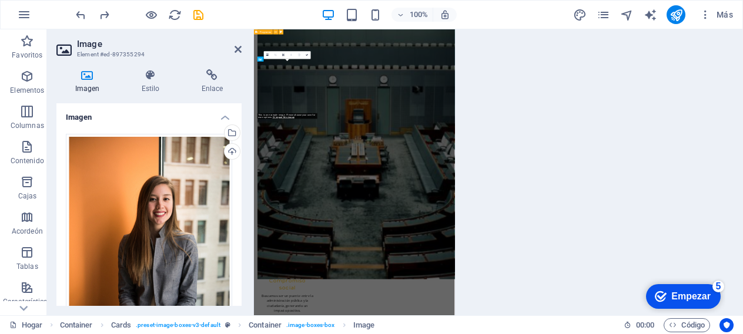
scroll to position [1678, 0]
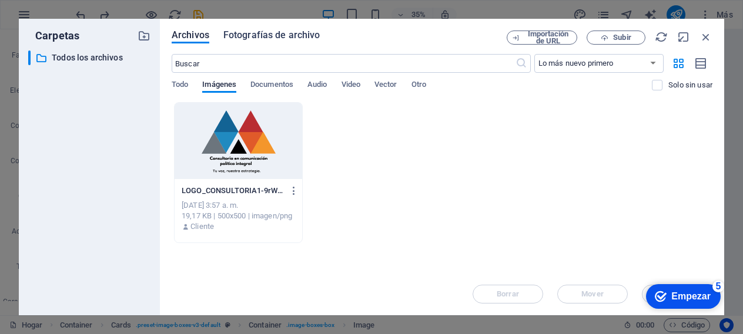
click at [292, 35] on font "Fotografías de archivo" at bounding box center [271, 34] width 97 height 11
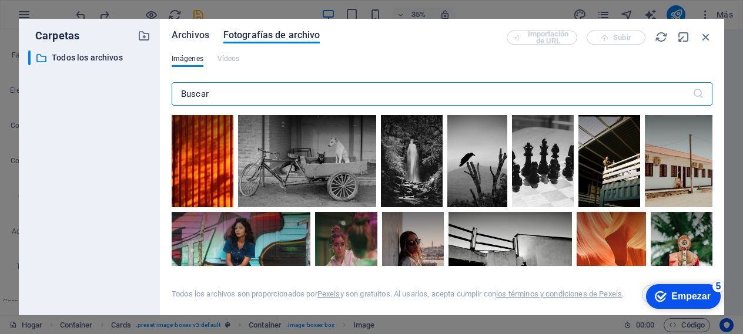
click at [198, 36] on font "Archivos" at bounding box center [191, 34] width 38 height 11
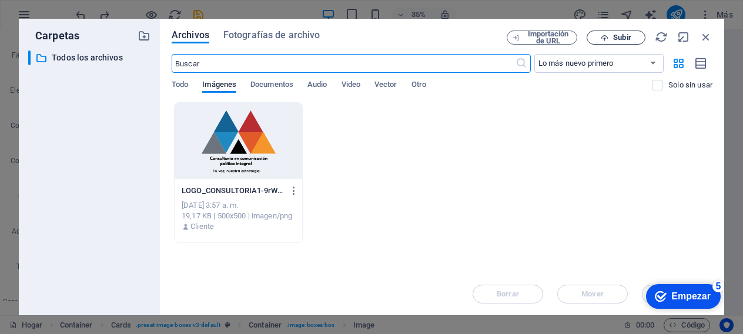
click at [625, 39] on font "Subir" at bounding box center [622, 37] width 18 height 9
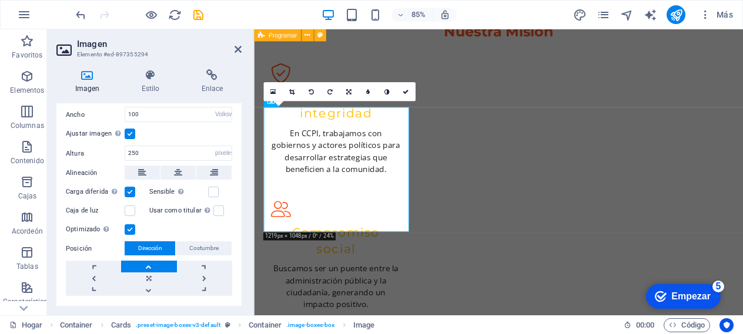
scroll to position [232, 0]
click at [150, 267] on link at bounding box center [148, 268] width 55 height 12
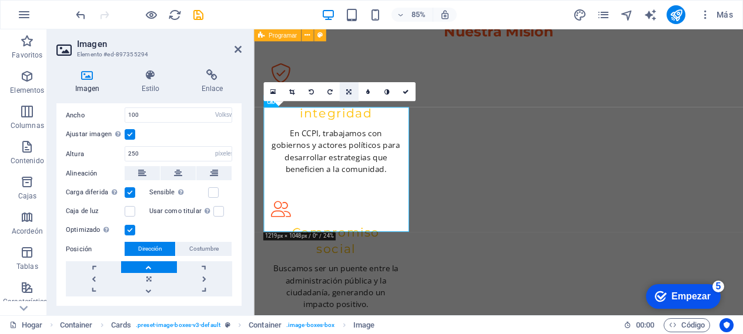
click at [350, 91] on icon at bounding box center [348, 92] width 5 height 6
click at [350, 75] on icon at bounding box center [349, 73] width 6 height 6
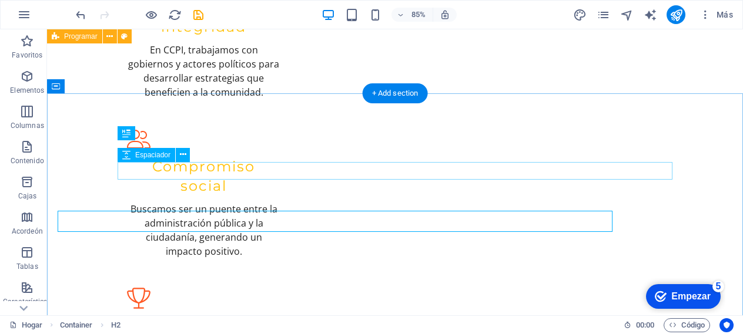
scroll to position [1200, 0]
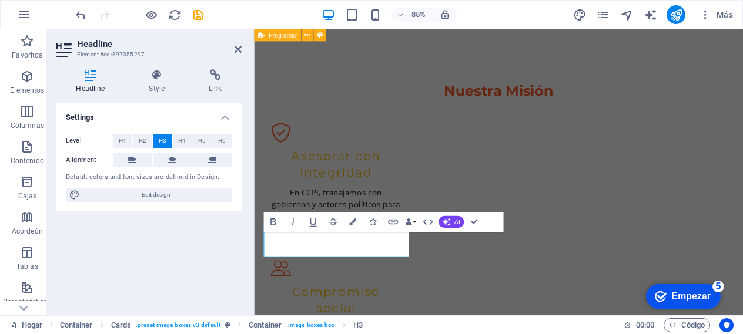
scroll to position [1270, 0]
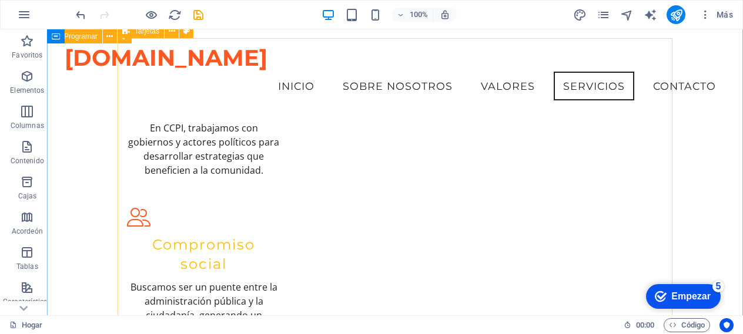
scroll to position [1223, 0]
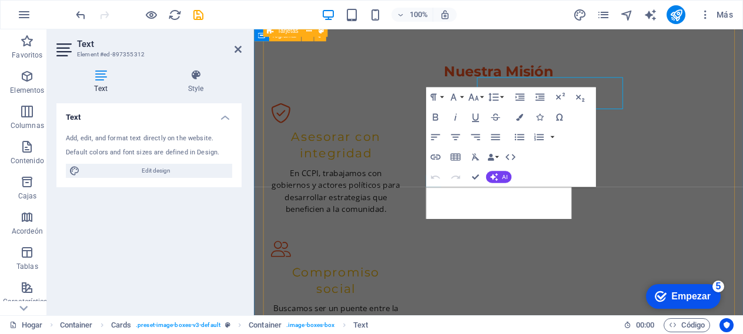
scroll to position [1352, 0]
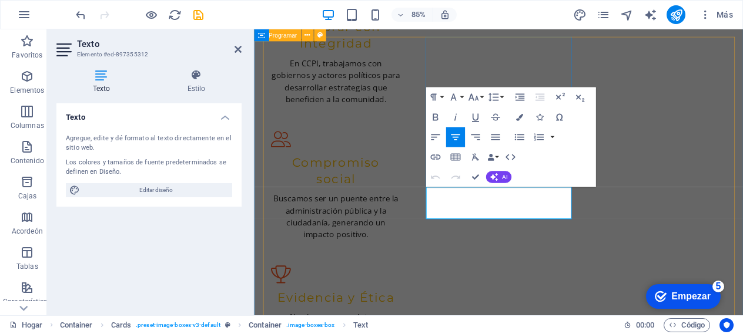
drag, startPoint x: 585, startPoint y: 234, endPoint x: 463, endPoint y: 222, distance: 122.2
copy font "Especialista en comunicación y relaciones públicas."
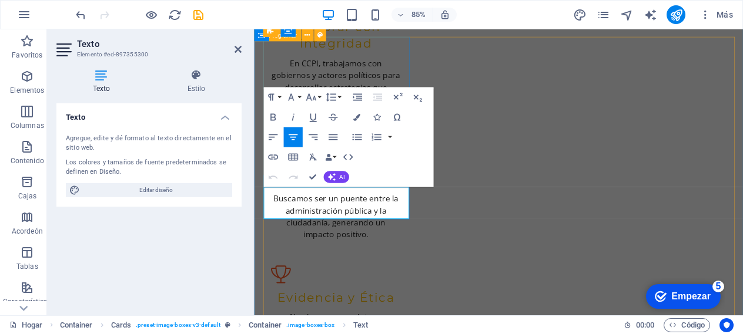
drag, startPoint x: 406, startPoint y: 239, endPoint x: 282, endPoint y: 223, distance: 125.6
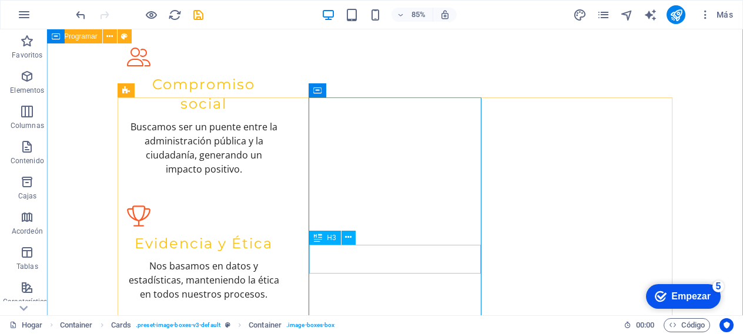
scroll to position [1282, 0]
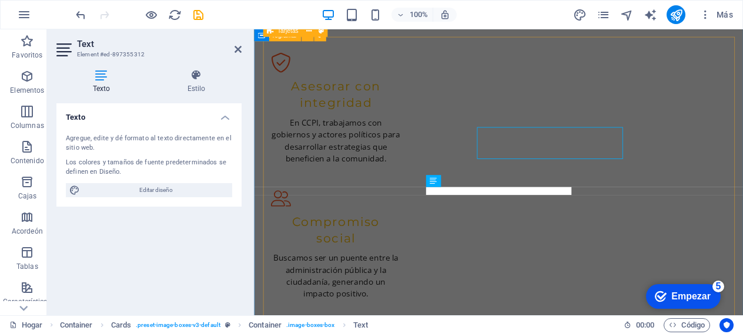
scroll to position [1352, 0]
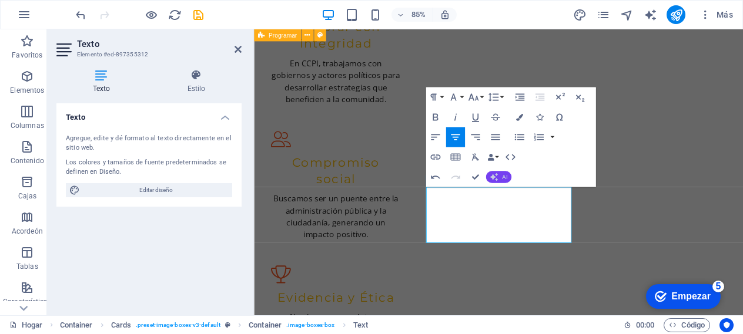
click at [501, 175] on font "AI" at bounding box center [503, 176] width 5 height 7
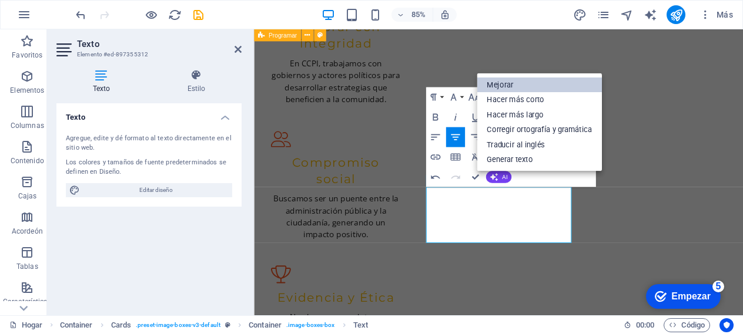
click at [507, 77] on font "Mejorar" at bounding box center [500, 84] width 26 height 15
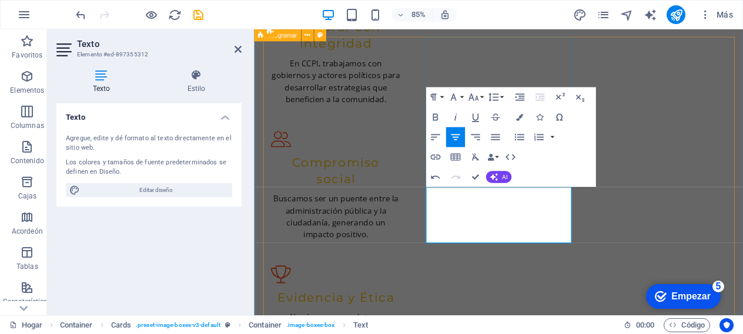
drag, startPoint x: 576, startPoint y: 266, endPoint x: 460, endPoint y: 224, distance: 123.3
click at [500, 175] on button "AI" at bounding box center [498, 177] width 25 height 12
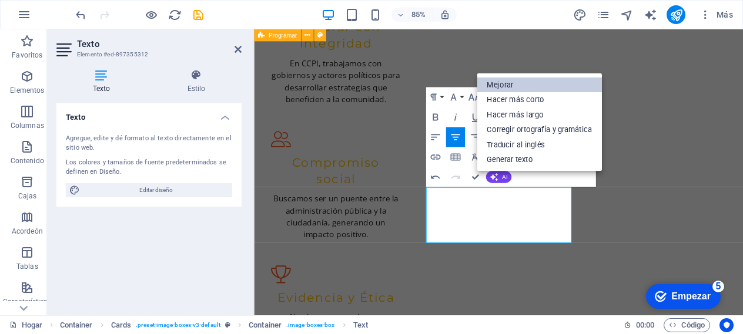
click at [500, 85] on font "Mejorar" at bounding box center [500, 84] width 26 height 9
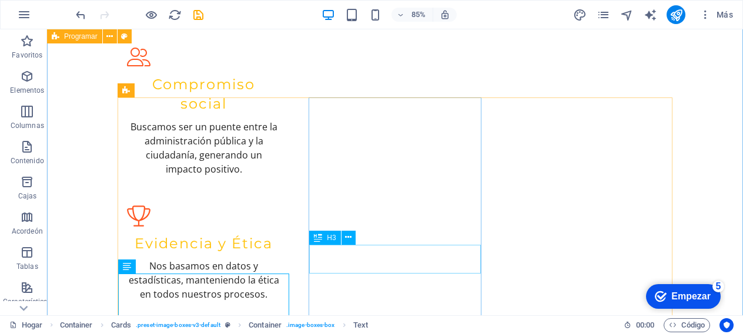
scroll to position [1282, 0]
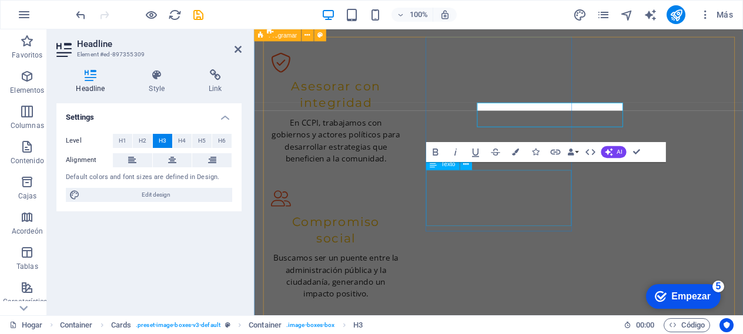
scroll to position [1352, 0]
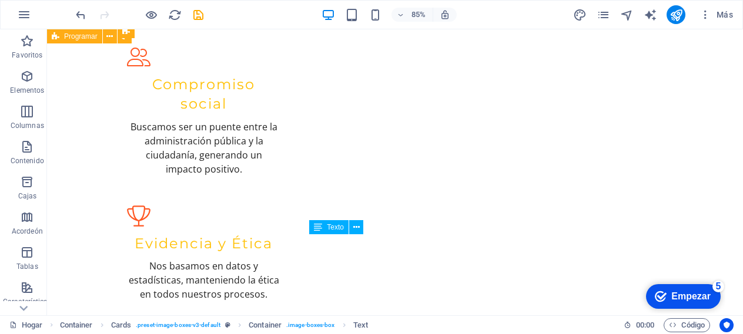
scroll to position [1282, 0]
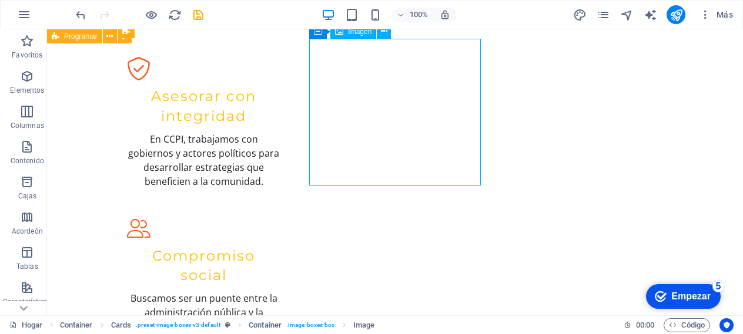
select select "vw"
select select "px"
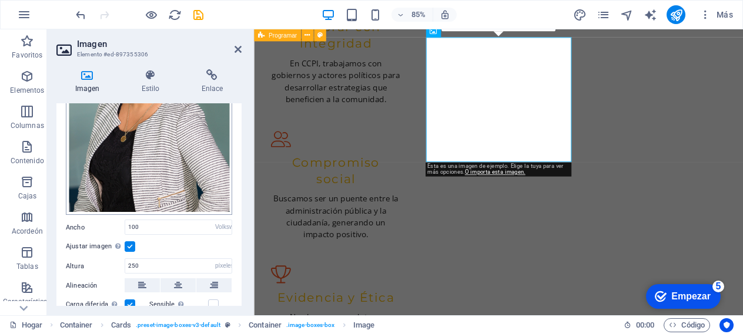
scroll to position [158, 0]
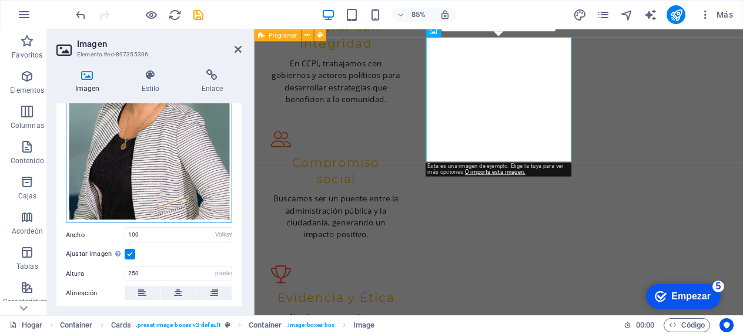
click at [158, 153] on div "Arrastre los archivos aquí, haga clic para elegir archivos o seleccione archivo…" at bounding box center [149, 99] width 166 height 247
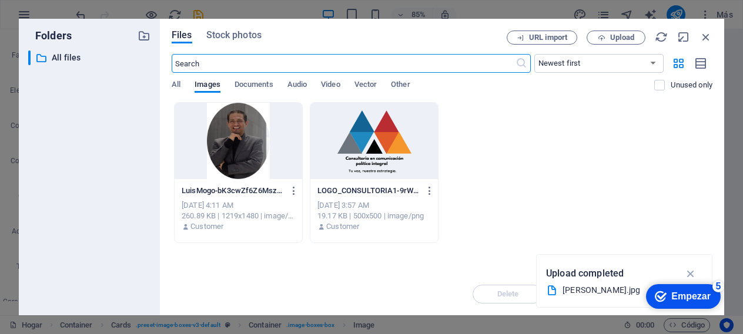
scroll to position [1761, 0]
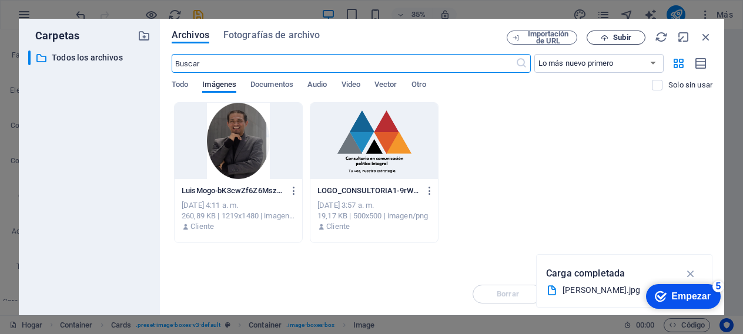
click at [617, 36] on font "Subir" at bounding box center [622, 37] width 18 height 9
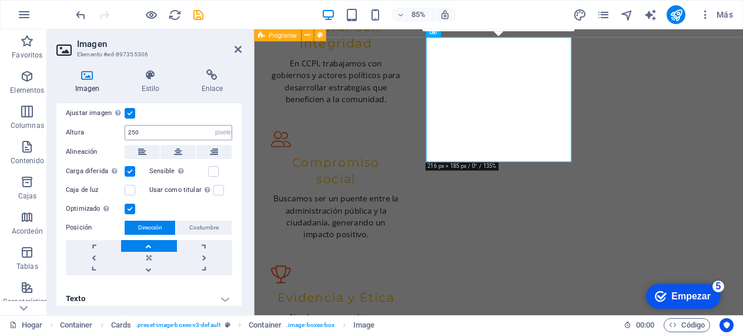
scroll to position [264, 0]
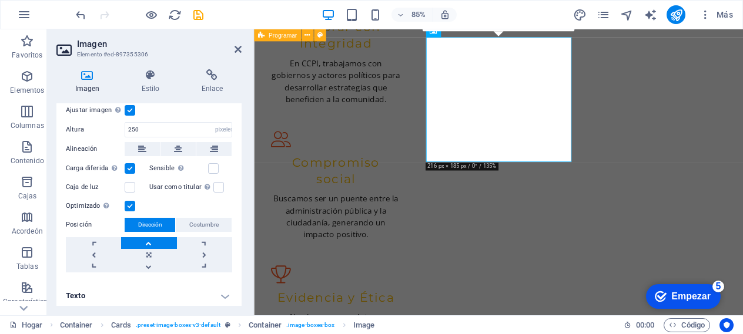
click at [157, 240] on link at bounding box center [148, 243] width 55 height 12
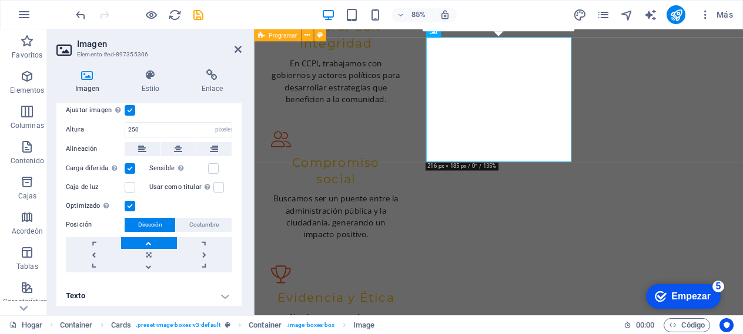
click at [157, 240] on link at bounding box center [148, 243] width 55 height 12
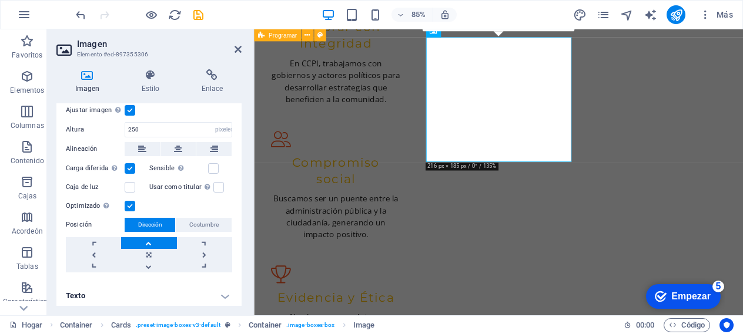
click at [157, 240] on link at bounding box center [148, 243] width 55 height 12
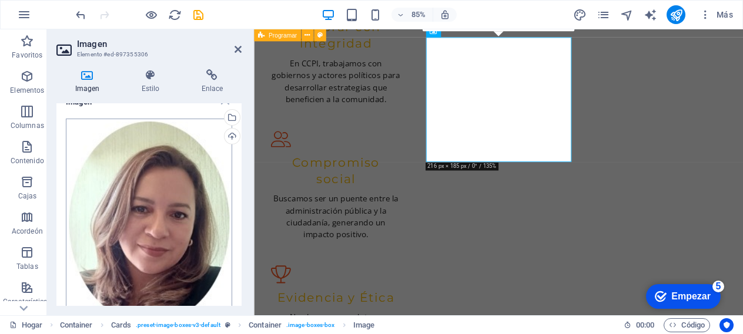
scroll to position [0, 0]
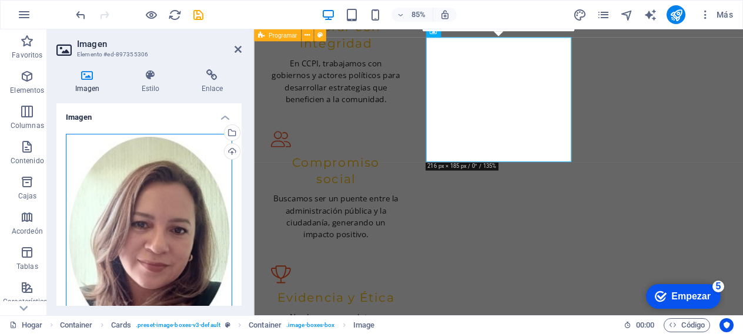
drag, startPoint x: 168, startPoint y: 211, endPoint x: 169, endPoint y: 166, distance: 45.3
click at [169, 166] on div "Arrastre los archivos aquí, haga clic para elegir archivos o seleccione archivo…" at bounding box center [149, 238] width 166 height 209
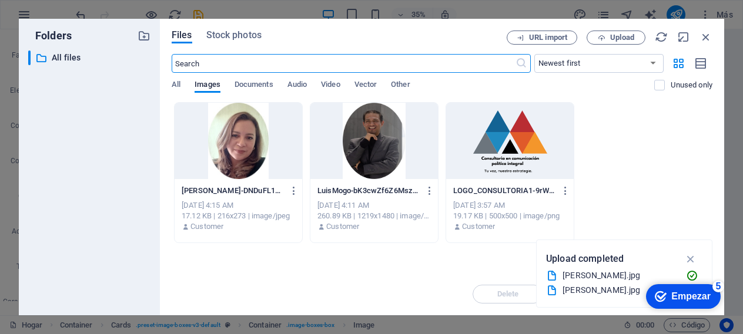
scroll to position [1761, 0]
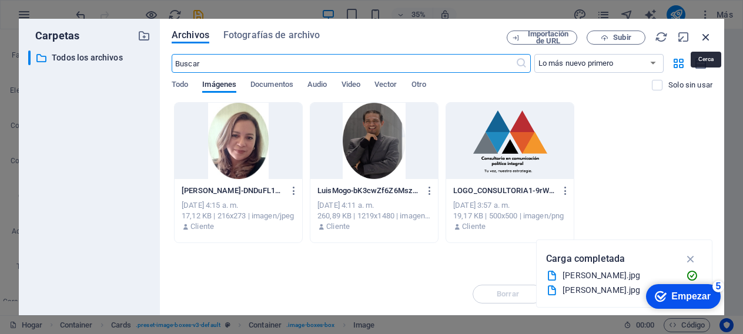
click at [709, 38] on icon "button" at bounding box center [706, 37] width 13 height 13
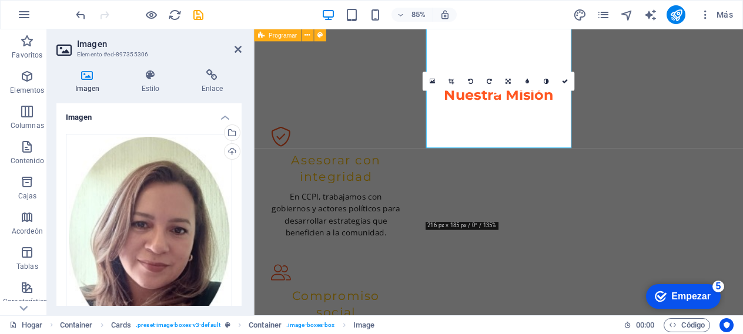
scroll to position [1282, 0]
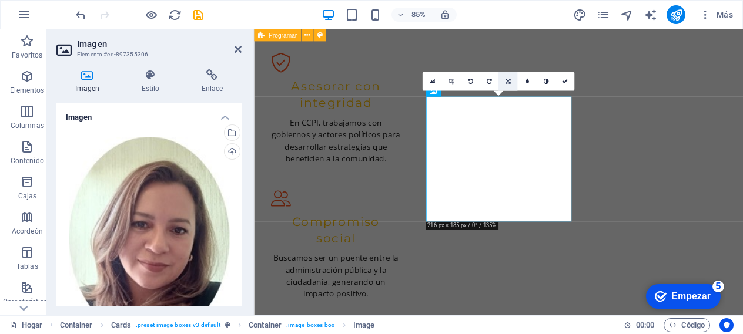
click at [506, 78] on link at bounding box center [507, 81] width 19 height 19
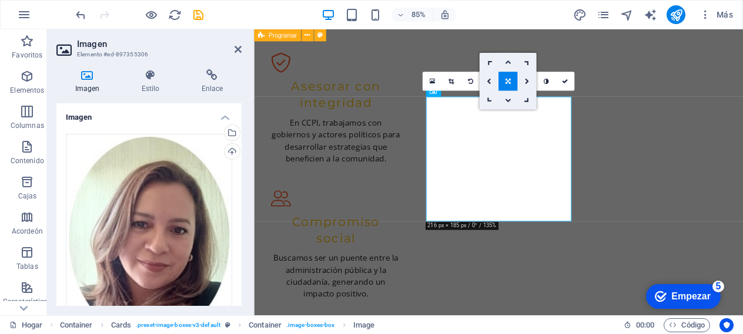
click at [508, 63] on icon at bounding box center [508, 62] width 6 height 6
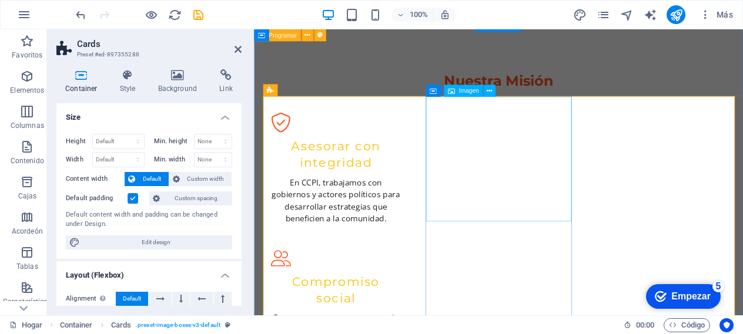
scroll to position [1282, 0]
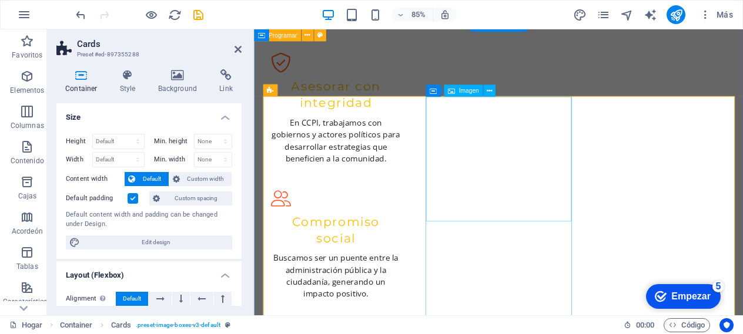
select select "vw"
select select "px"
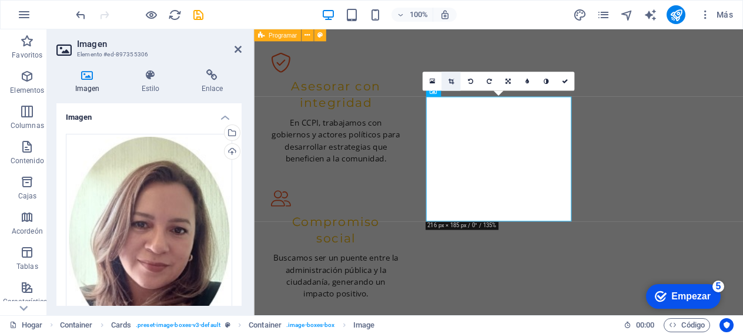
click at [452, 80] on icon at bounding box center [450, 81] width 5 height 6
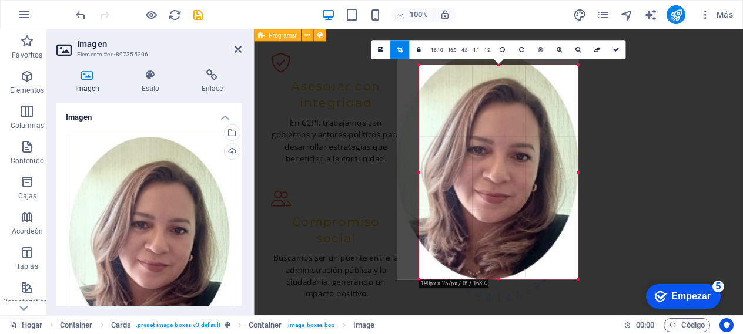
drag, startPoint x: 407, startPoint y: 58, endPoint x: 433, endPoint y: 75, distance: 30.7
click at [433, 75] on div "180 170 160 150 140 130 120 110 100 90 80 70 60 50 40 30 20 10 0 -10 -20 -30 -4…" at bounding box center [498, 172] width 159 height 214
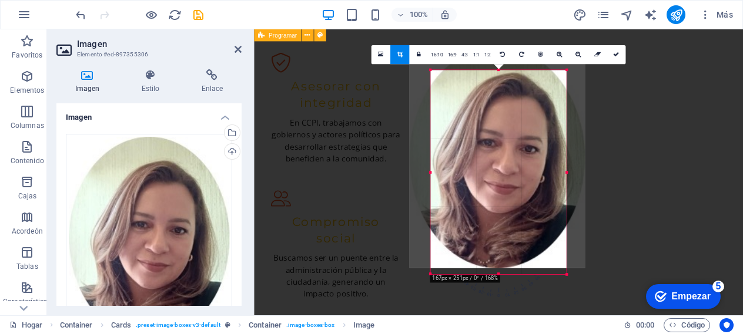
drag, startPoint x: 577, startPoint y: 65, endPoint x: 550, endPoint y: 76, distance: 29.5
click at [550, 76] on div "180 170 160 150 140 130 120 110 100 90 80 70 60 50 40 30 20 10 0 -10 -20 -30 -4…" at bounding box center [498, 173] width 136 height 204
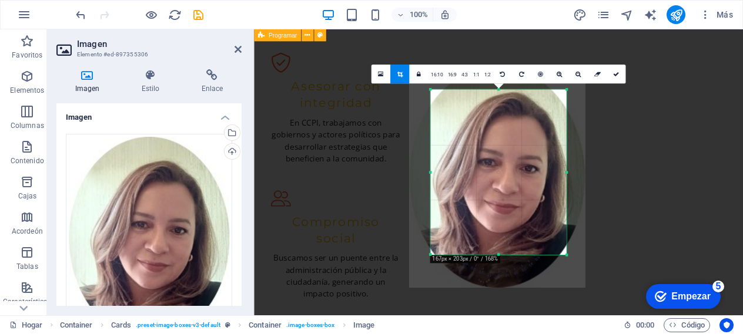
drag, startPoint x: 499, startPoint y: 271, endPoint x: 499, endPoint y: 234, distance: 37.0
click at [499, 234] on div "180 170 160 150 140 130 120 110 100 90 80 70 60 50 40 30 20 10 0 -10 -20 -30 -4…" at bounding box center [498, 172] width 136 height 165
click at [618, 72] on icon at bounding box center [616, 74] width 6 height 6
type input "271"
select select "px"
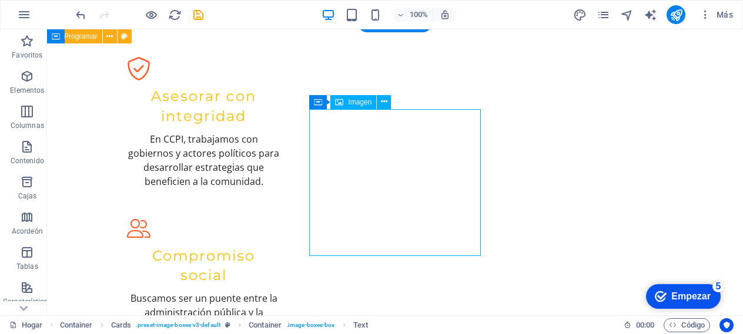
select select "px"
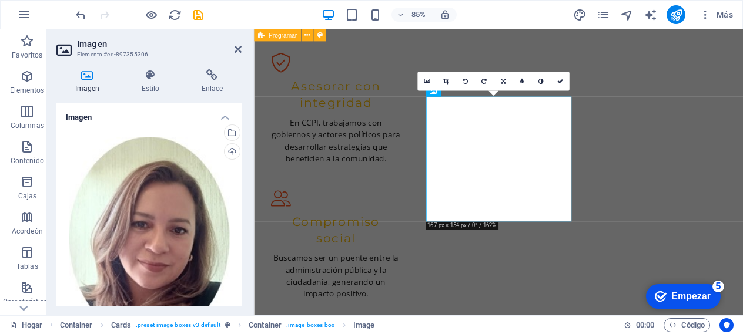
click at [126, 202] on div "Arrastre los archivos aquí, haga clic para elegir archivos o seleccione archivo…" at bounding box center [149, 238] width 166 height 209
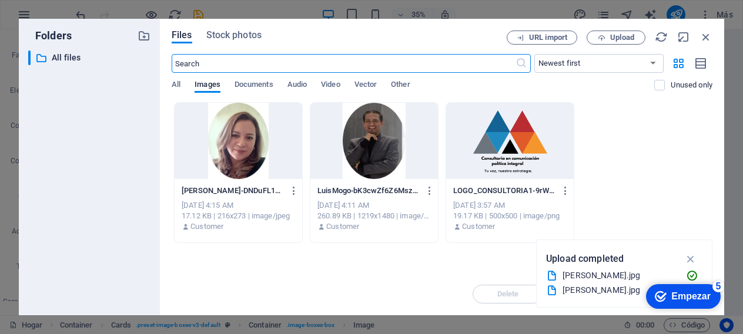
scroll to position [82, 0]
click at [229, 133] on div at bounding box center [239, 141] width 128 height 76
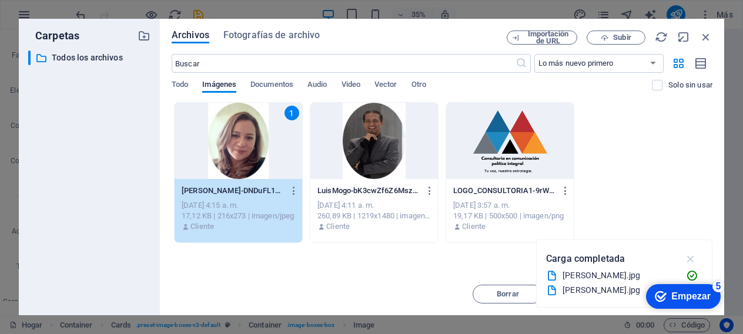
click at [692, 255] on icon "button" at bounding box center [691, 259] width 14 height 13
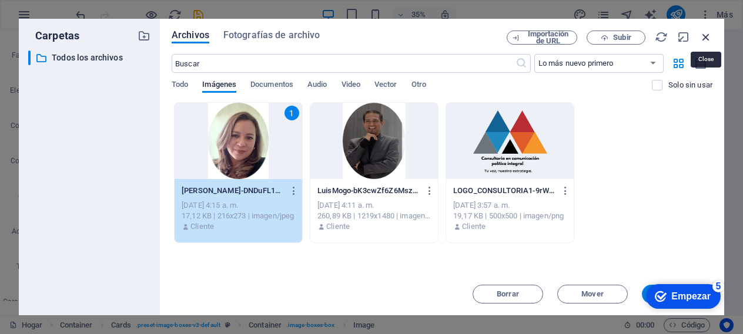
click at [704, 35] on icon "button" at bounding box center [706, 37] width 13 height 13
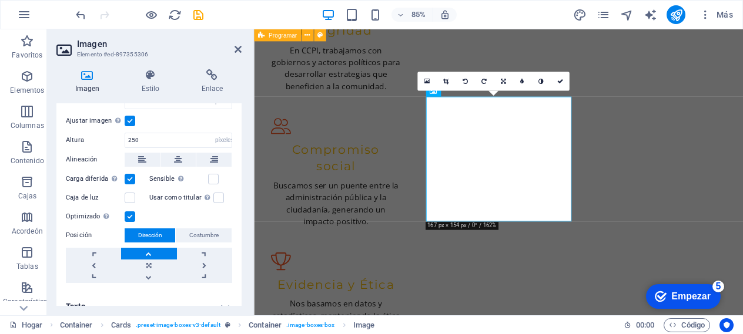
scroll to position [265, 0]
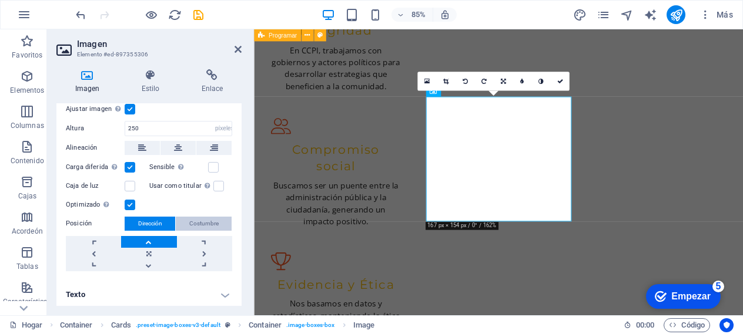
click at [204, 222] on font "Costumbre" at bounding box center [203, 223] width 29 height 6
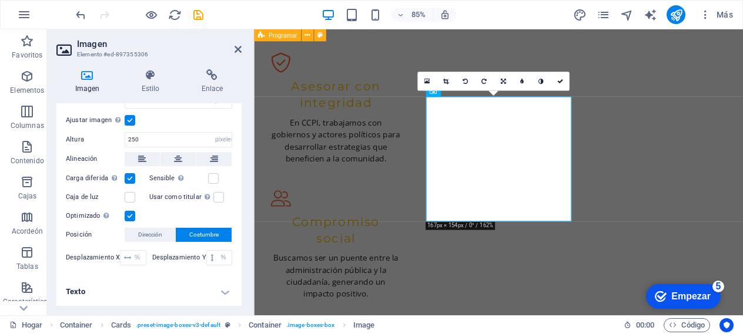
scroll to position [251, 0]
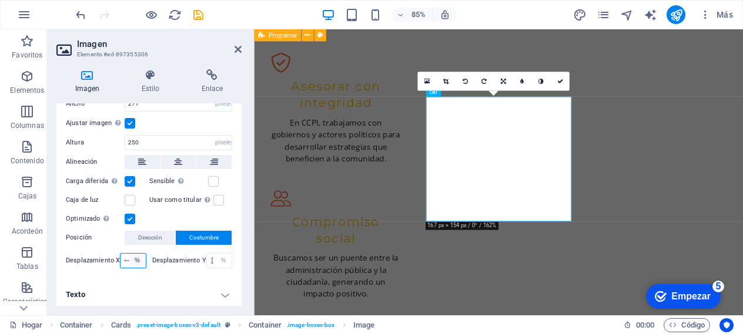
click at [129, 258] on select "píxeles movimiento rápido del ojo % vh Volkswagen" at bounding box center [137, 261] width 16 height 14
click at [129, 254] on select "píxeles movimiento rápido del ojo % vh Volkswagen" at bounding box center [137, 261] width 16 height 14
click at [129, 258] on select "píxeles movimiento rápido del ojo % vh Volkswagen" at bounding box center [137, 261] width 16 height 14
click at [129, 254] on select "píxeles movimiento rápido del ojo % vh Volkswagen" at bounding box center [137, 261] width 16 height 14
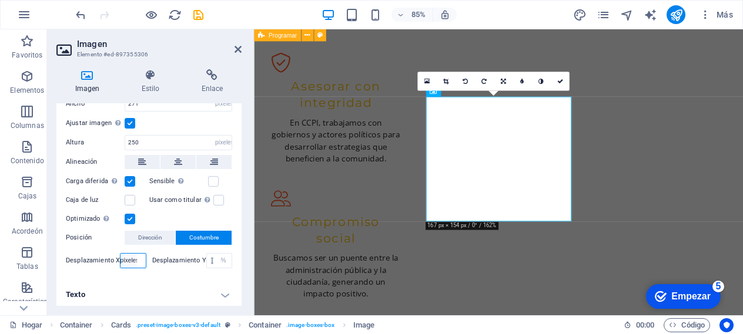
click at [130, 263] on select "píxeles movimiento rápido del ojo % vh Volkswagen" at bounding box center [129, 261] width 16 height 14
select select "rem"
click at [121, 254] on select "píxeles movimiento rápido del ojo % vh Volkswagen" at bounding box center [129, 261] width 16 height 14
type input "3.125"
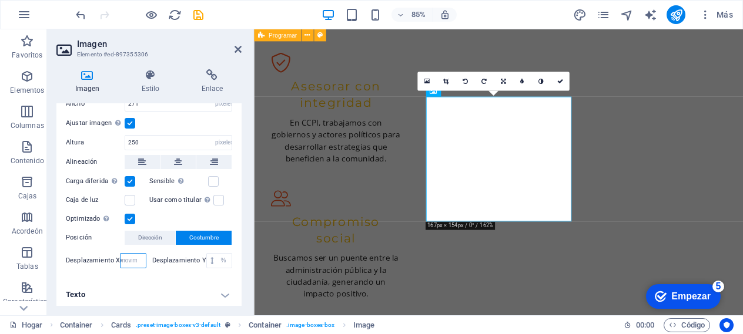
scroll to position [0, 14]
click at [135, 260] on select "píxeles movimiento rápido del ojo % vh Volkswagen" at bounding box center [129, 261] width 16 height 14
select select "%"
click at [121, 254] on select "píxeles movimiento rápido del ojo % vh Volkswagen" at bounding box center [129, 261] width 16 height 14
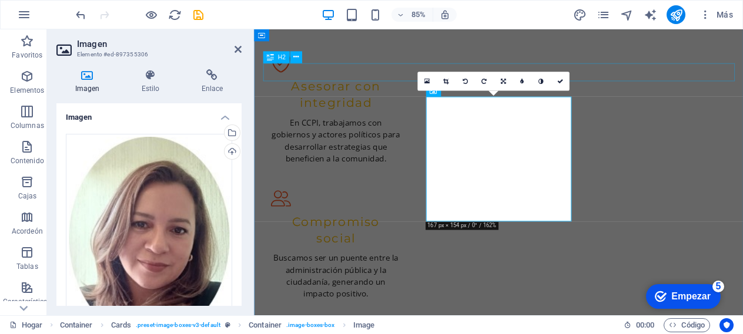
type input "67"
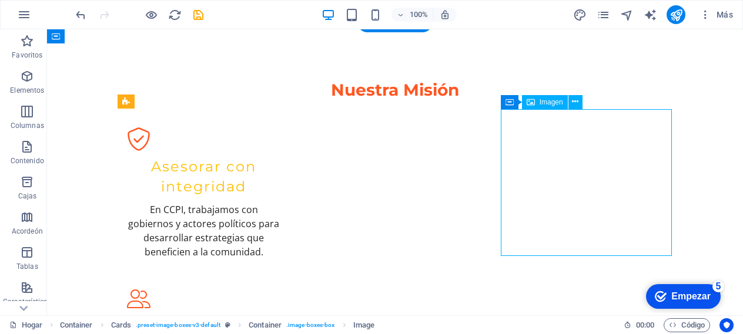
select select "vw"
select select "px"
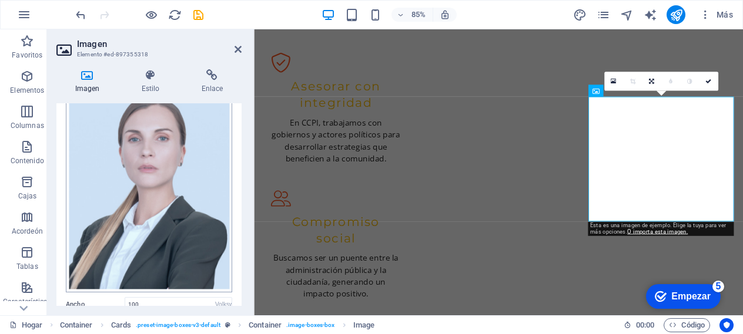
scroll to position [14, 0]
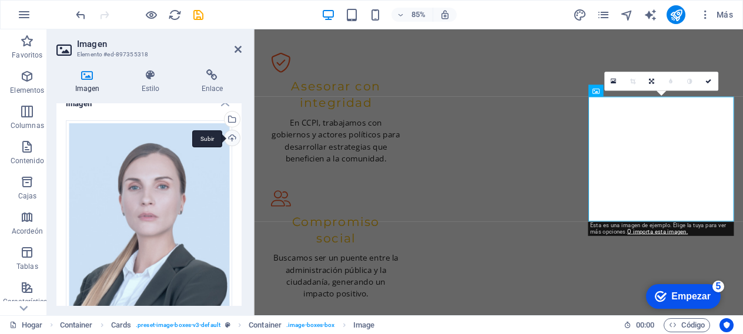
click at [230, 136] on div "Subir" at bounding box center [231, 139] width 18 height 18
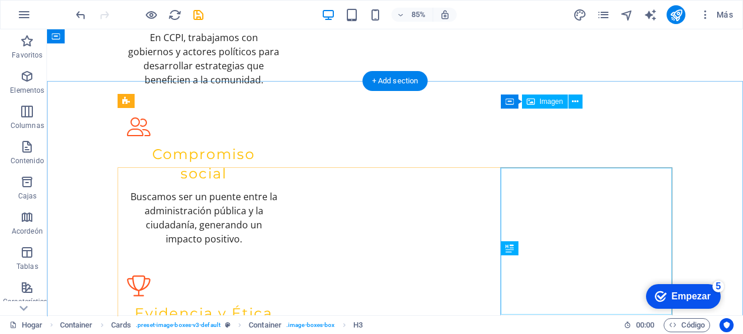
scroll to position [1212, 0]
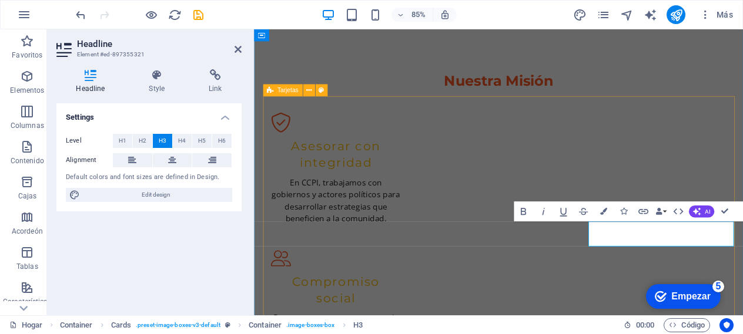
scroll to position [1282, 0]
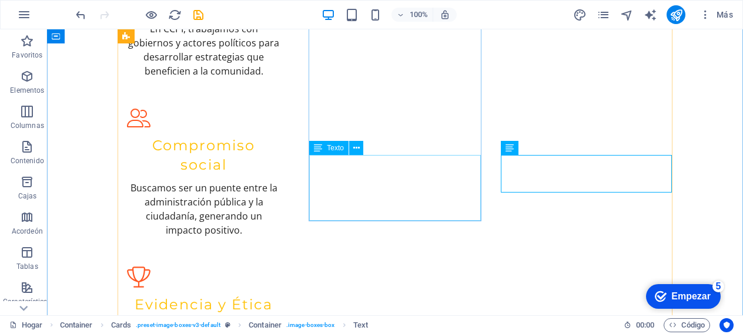
scroll to position [1361, 0]
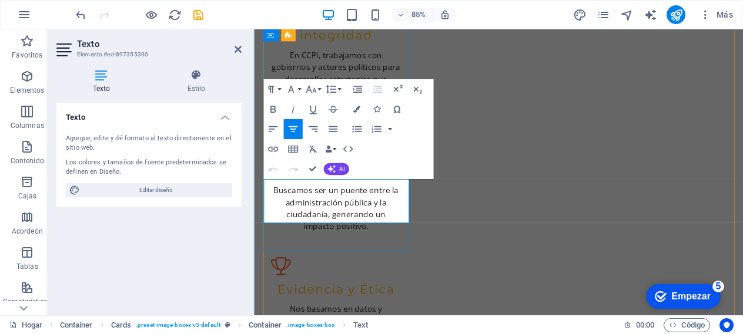
drag, startPoint x: 293, startPoint y: 233, endPoint x: 270, endPoint y: 213, distance: 30.8
click at [333, 166] on icon "button" at bounding box center [331, 169] width 8 height 8
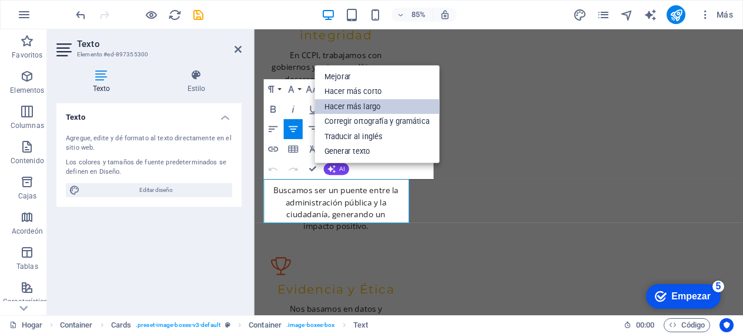
click at [352, 106] on font "Hacer más largo" at bounding box center [352, 106] width 56 height 9
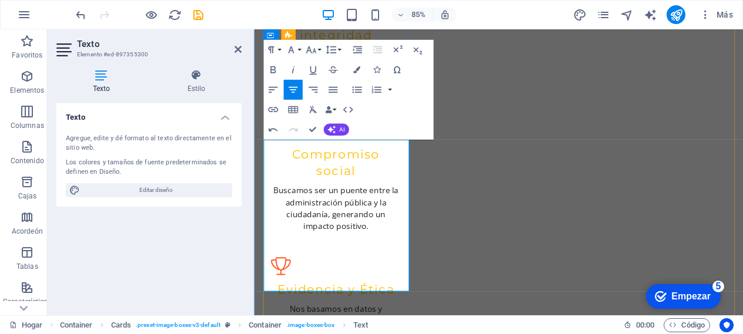
scroll to position [1408, 0]
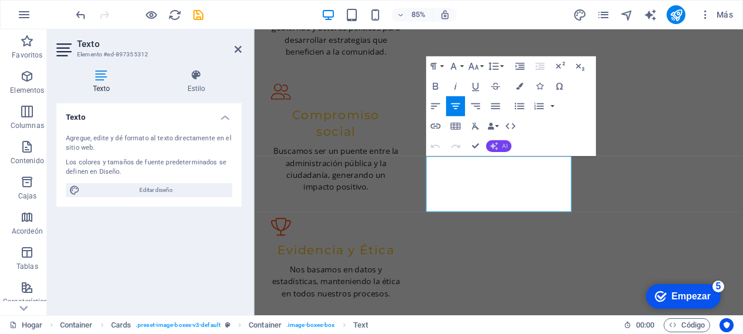
click at [505, 146] on font "AI" at bounding box center [503, 146] width 5 height 7
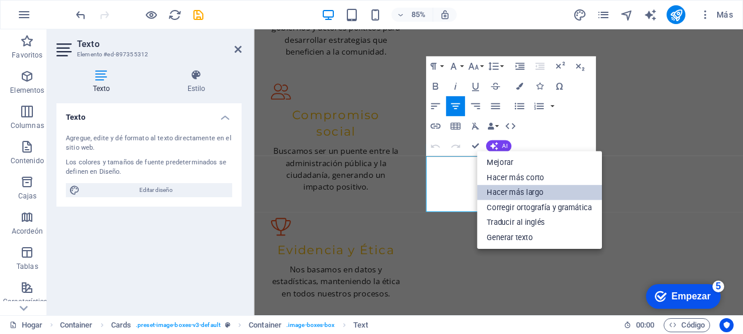
click at [511, 194] on font "Hacer más largo" at bounding box center [515, 192] width 56 height 9
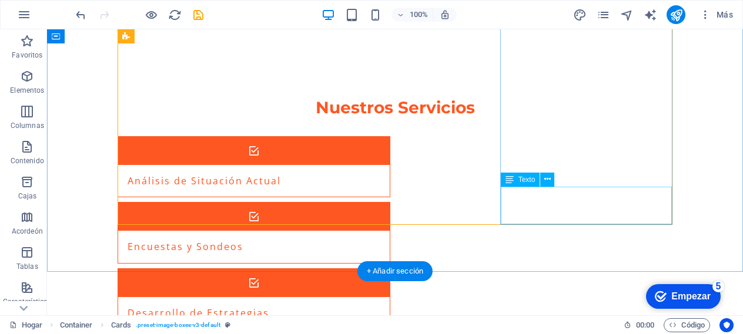
scroll to position [1657, 0]
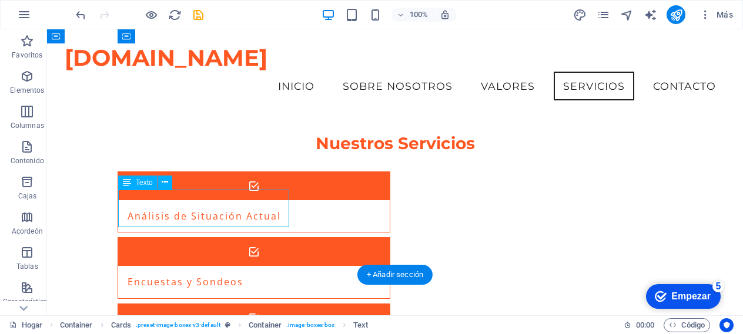
drag, startPoint x: 272, startPoint y: 212, endPoint x: 134, endPoint y: 200, distance: 138.6
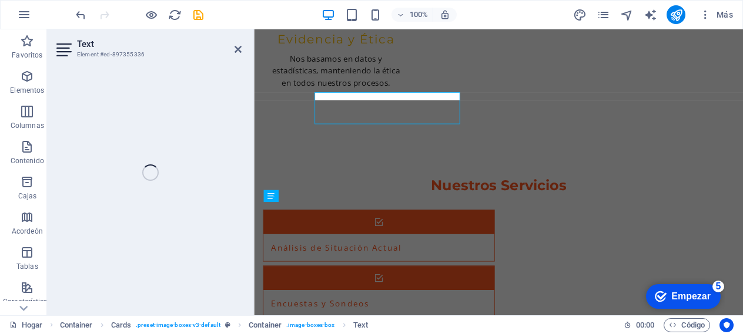
scroll to position [1743, 0]
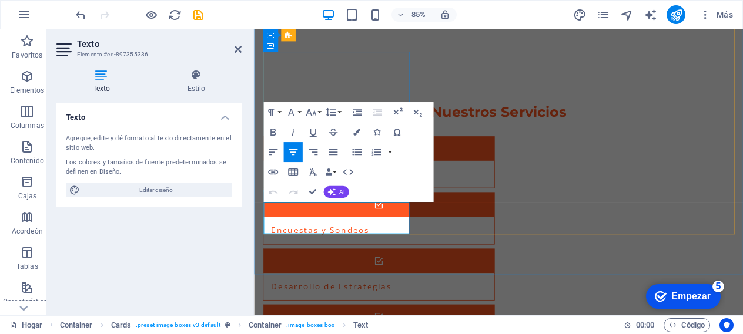
drag, startPoint x: 275, startPoint y: 240, endPoint x: 435, endPoint y: 259, distance: 161.5
copy font "Analista de datos y responsable de levantamientos territoriales."
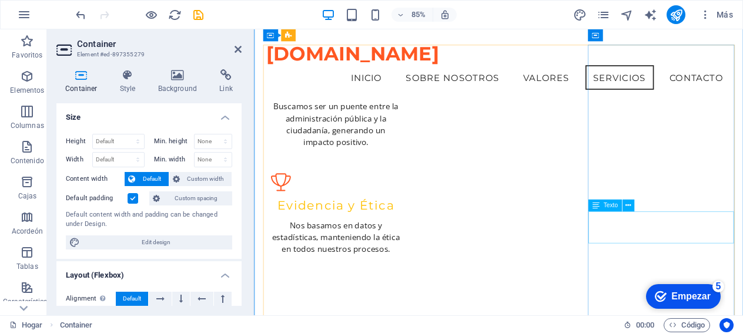
scroll to position [1336, 0]
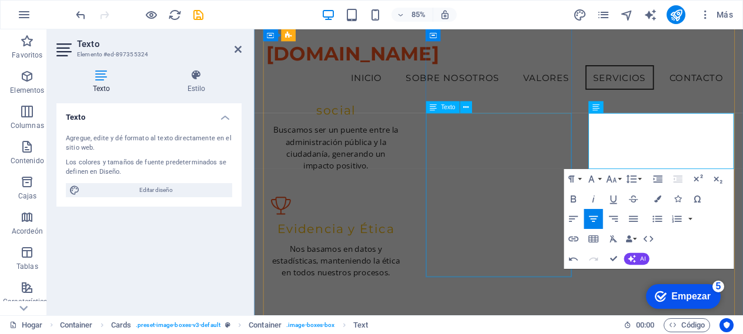
scroll to position [1360, 0]
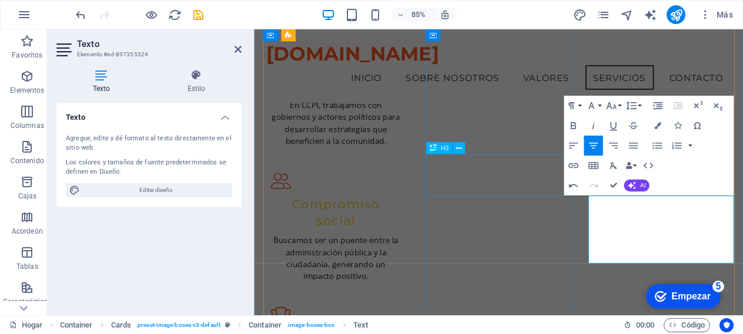
scroll to position [1274, 0]
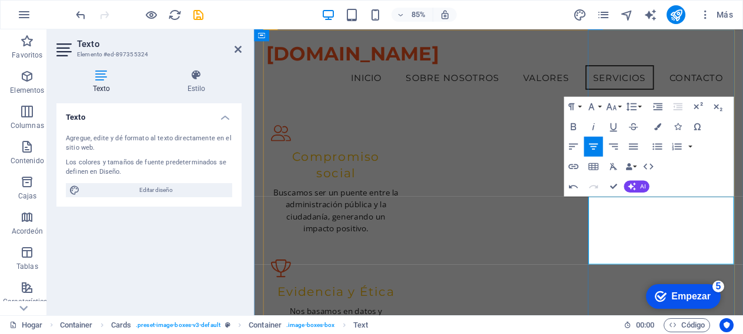
drag, startPoint x: 802, startPoint y: 287, endPoint x: 649, endPoint y: 222, distance: 166.2
click at [633, 190] on icon "button" at bounding box center [632, 187] width 8 height 8
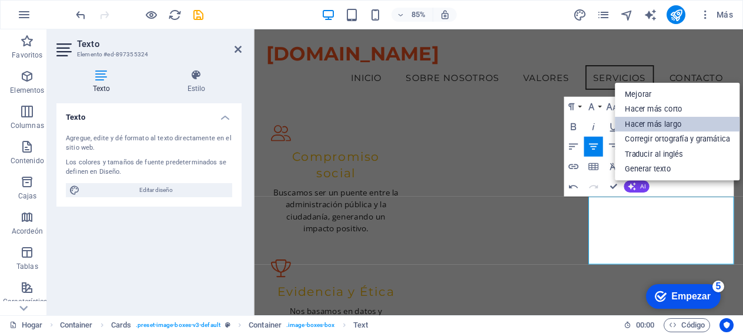
click at [655, 123] on font "Hacer más largo" at bounding box center [653, 124] width 56 height 9
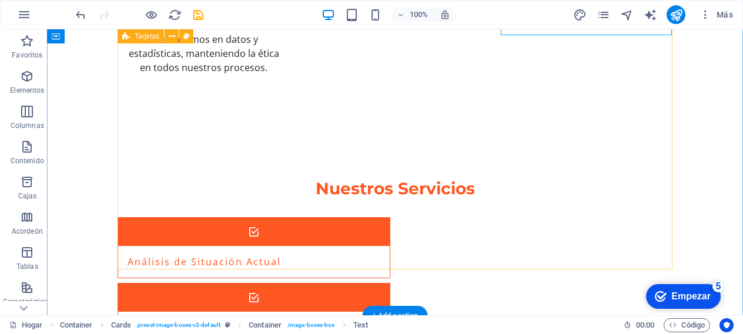
scroll to position [1688, 0]
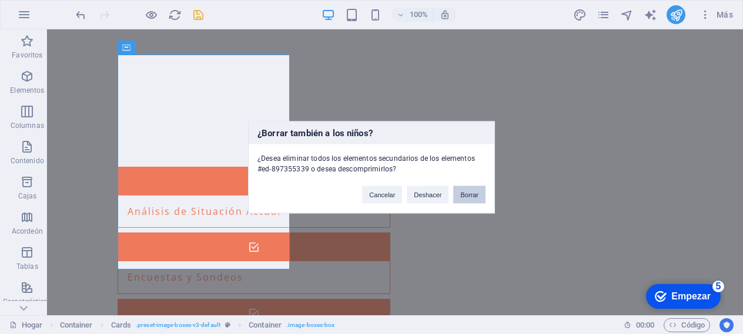
click at [467, 195] on font "Borrar" at bounding box center [469, 194] width 18 height 7
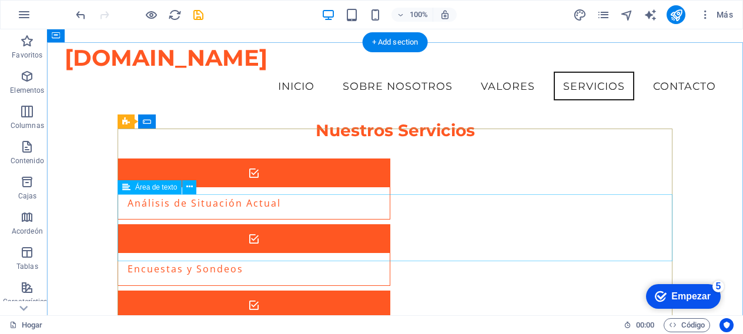
scroll to position [1797, 0]
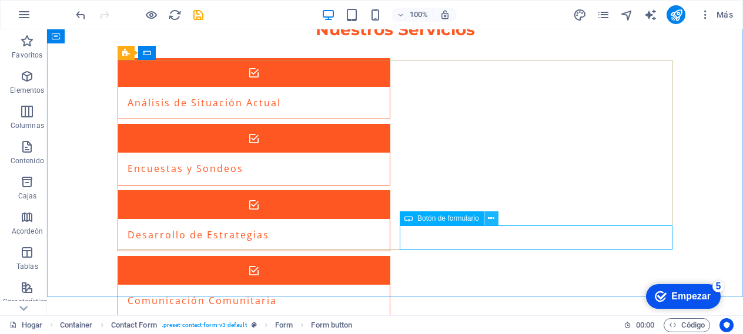
click at [491, 219] on icon at bounding box center [491, 219] width 6 height 12
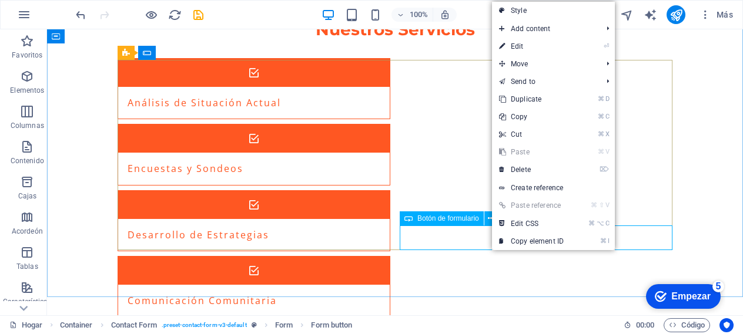
click at [463, 221] on font "Botón de formulario" at bounding box center [448, 219] width 62 height 8
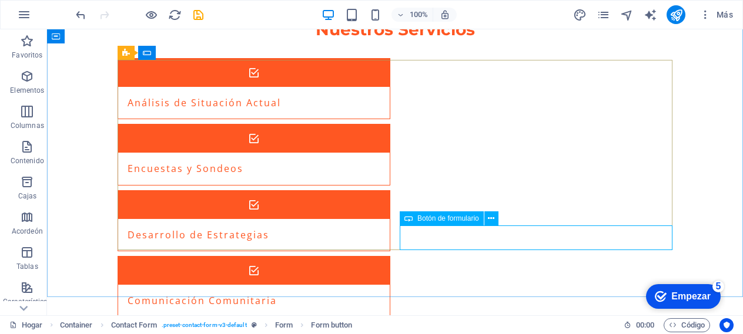
click at [452, 219] on font "Botón de formulario" at bounding box center [448, 219] width 62 height 8
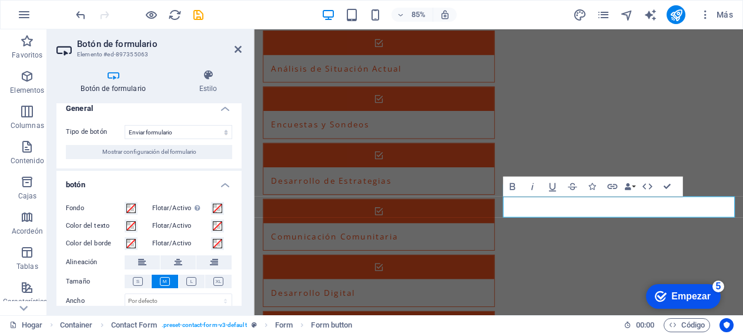
scroll to position [0, 0]
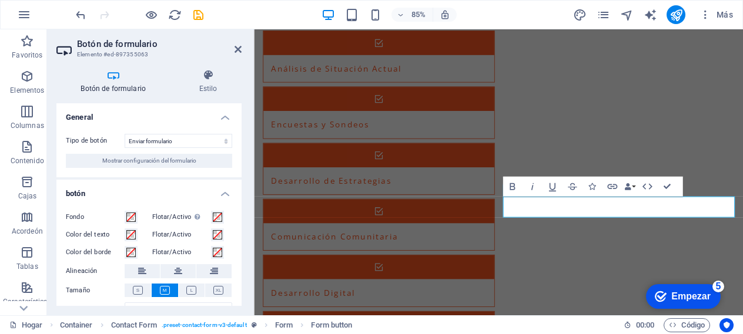
click at [232, 51] on header "Botón de formulario Elemento #ed-897355063" at bounding box center [148, 44] width 185 height 31
click at [239, 51] on icon at bounding box center [238, 49] width 7 height 9
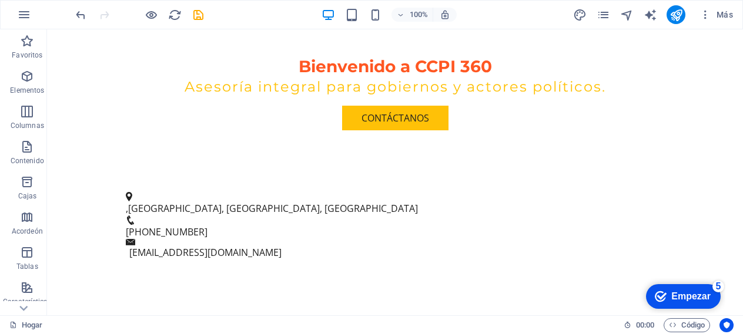
scroll to position [362, 0]
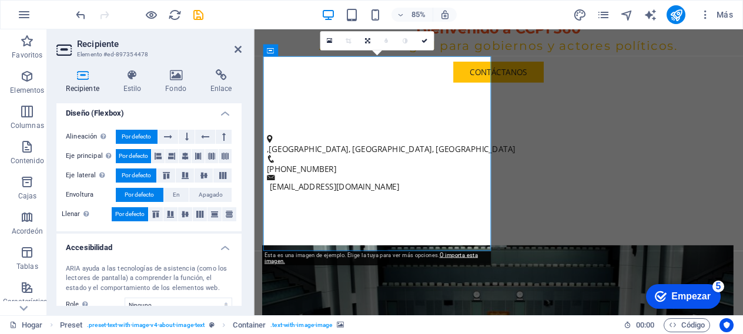
scroll to position [0, 0]
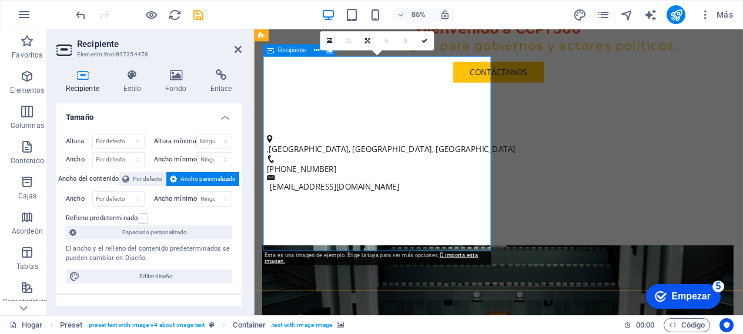
click at [78, 81] on h4 "Recipiente" at bounding box center [84, 81] width 57 height 25
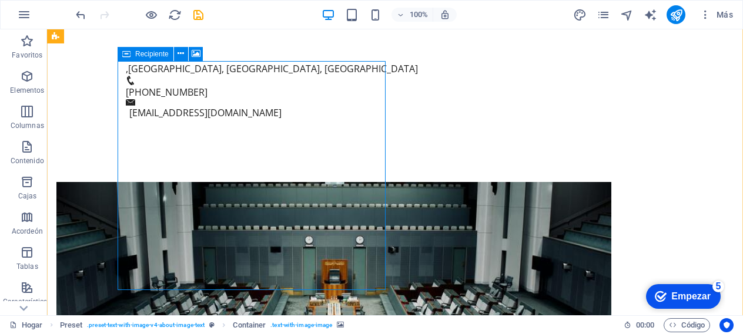
scroll to position [362, 0]
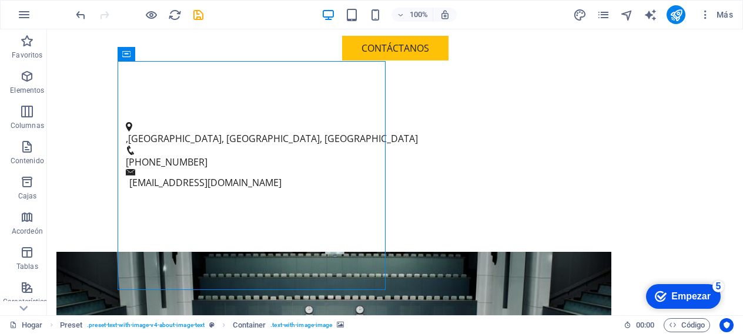
click at [149, 56] on font "Recipiente" at bounding box center [152, 54] width 34 height 8
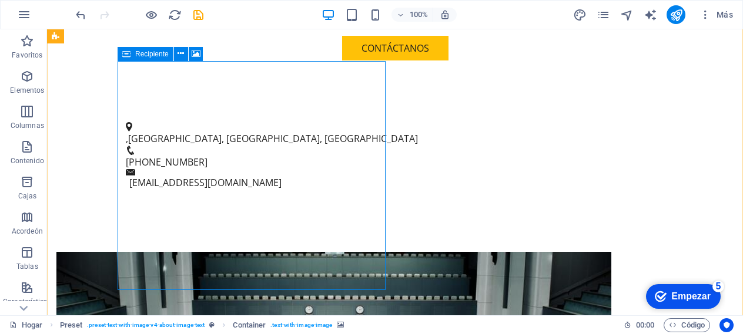
click at [149, 56] on font "Recipiente" at bounding box center [152, 54] width 34 height 8
click at [196, 53] on icon at bounding box center [196, 54] width 9 height 12
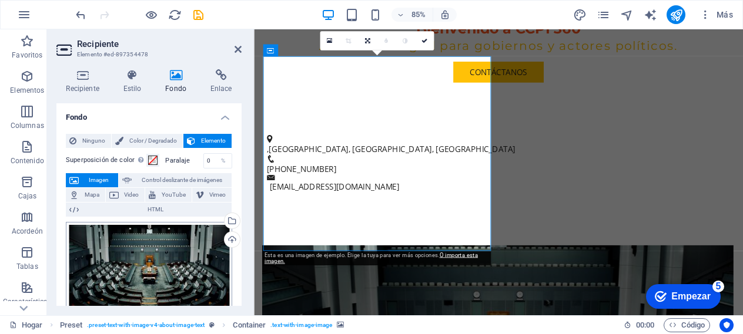
scroll to position [79, 0]
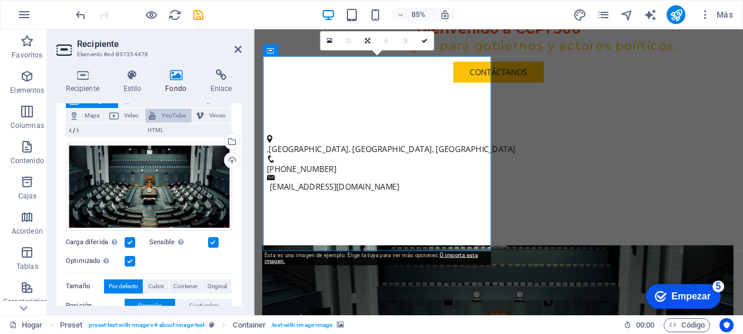
click at [169, 113] on font "YouTube" at bounding box center [174, 115] width 24 height 6
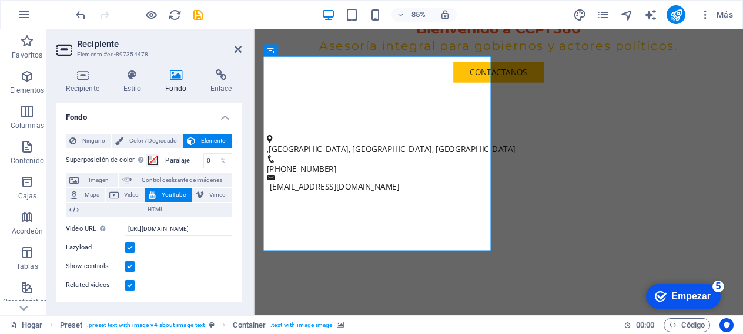
scroll to position [0, 0]
click at [155, 142] on font "Color / Degradado" at bounding box center [153, 141] width 48 height 6
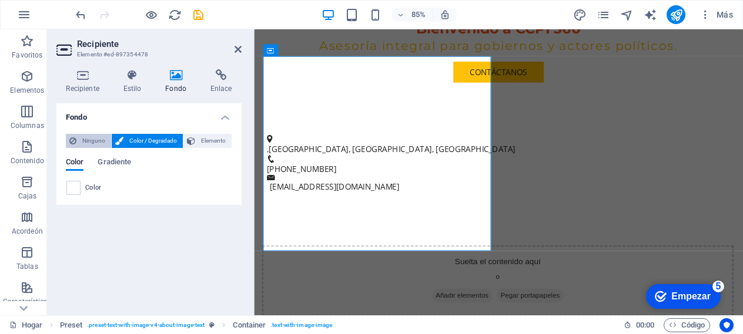
click at [100, 142] on font "Ninguno" at bounding box center [93, 141] width 23 height 6
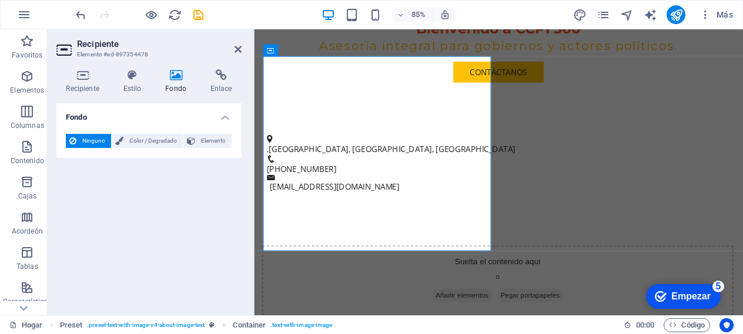
click at [184, 86] on font "Fondo" at bounding box center [175, 89] width 21 height 8
click at [211, 143] on font "Elemento" at bounding box center [213, 141] width 25 height 6
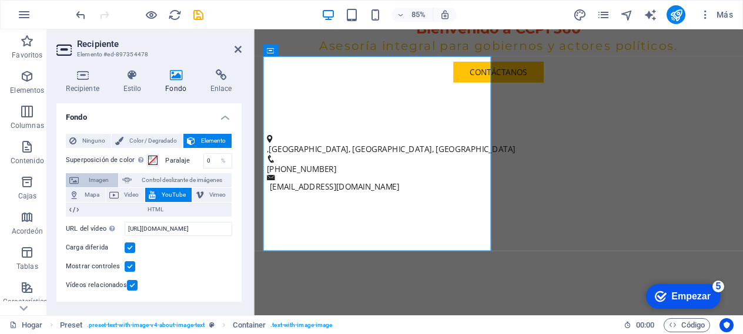
click at [95, 178] on font "Imagen" at bounding box center [99, 180] width 20 height 6
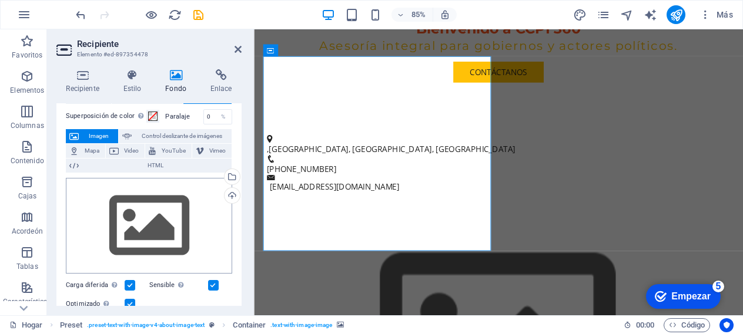
scroll to position [39, 0]
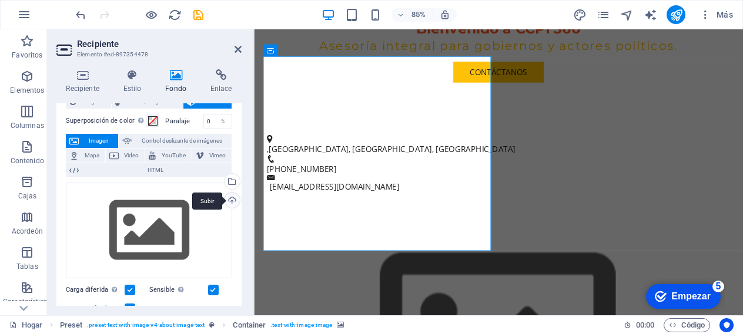
click at [234, 199] on div "Subir" at bounding box center [231, 202] width 18 height 18
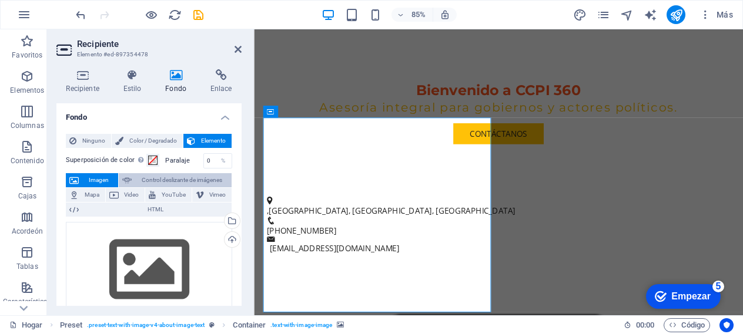
scroll to position [43, 0]
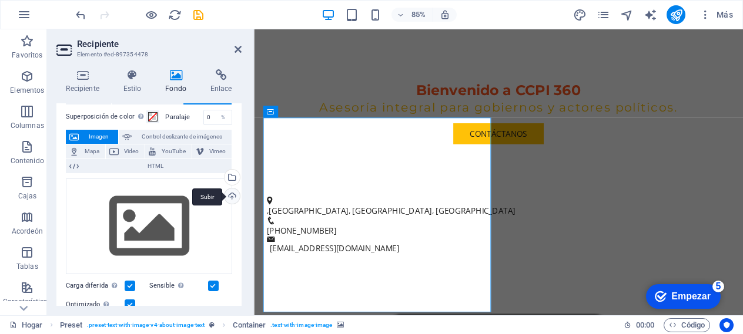
click at [231, 194] on div "Subir" at bounding box center [231, 198] width 18 height 18
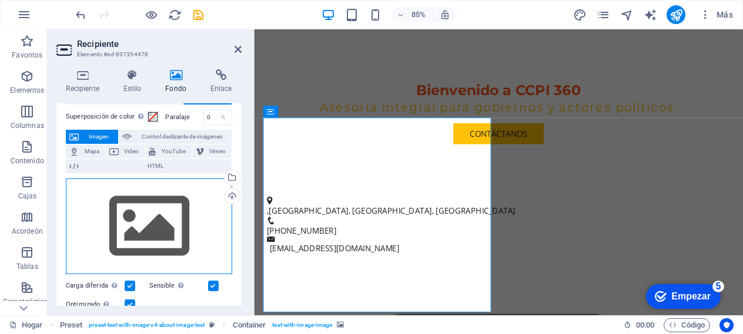
click at [140, 225] on div "Arrastre los archivos aquí, haga clic para elegir archivos o seleccione archivo…" at bounding box center [149, 227] width 166 height 96
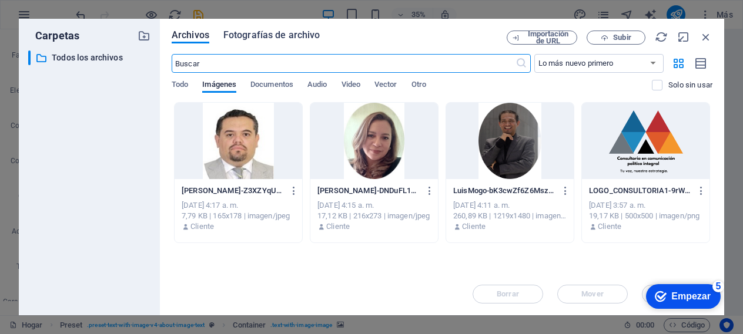
click at [273, 39] on font "Fotografías de archivo" at bounding box center [271, 34] width 97 height 11
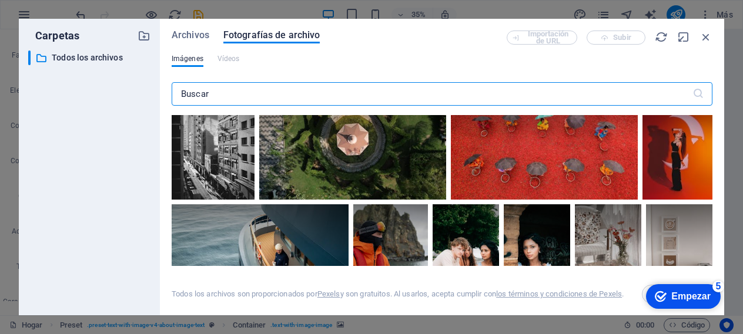
scroll to position [777, 0]
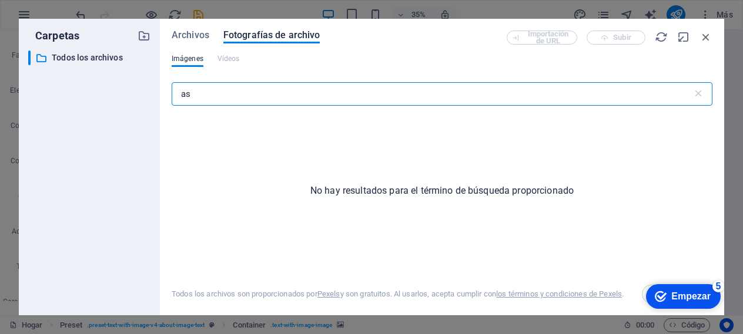
type input "a"
type input "d"
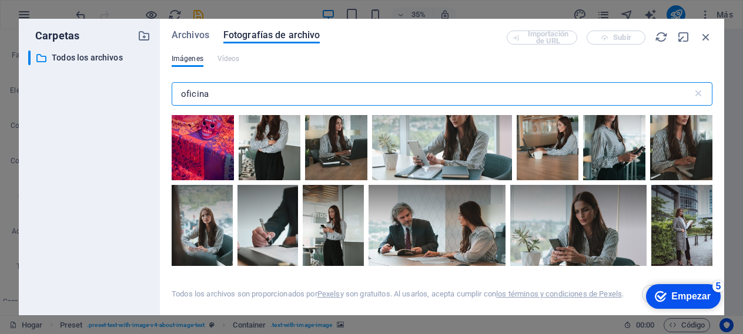
scroll to position [0, 0]
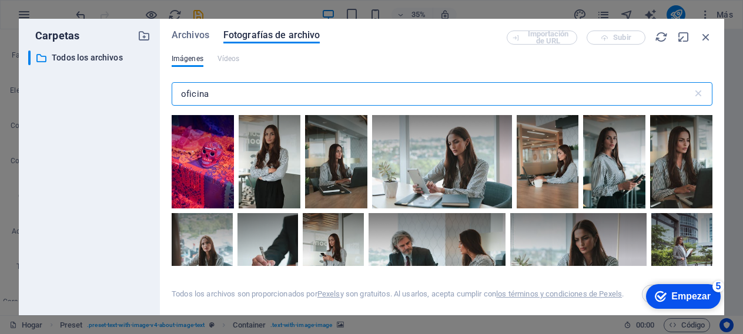
click at [246, 86] on input "oficina" at bounding box center [432, 94] width 521 height 24
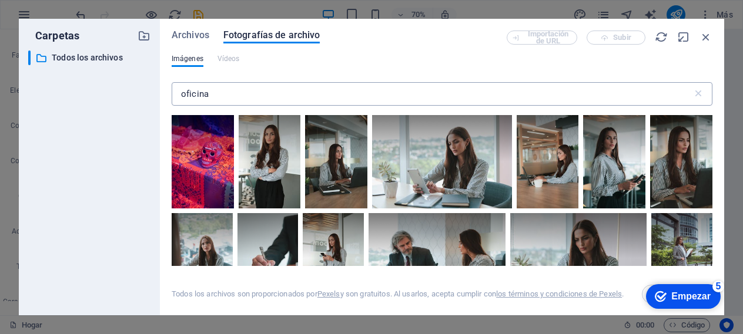
click at [225, 95] on input "oficina" at bounding box center [432, 94] width 521 height 24
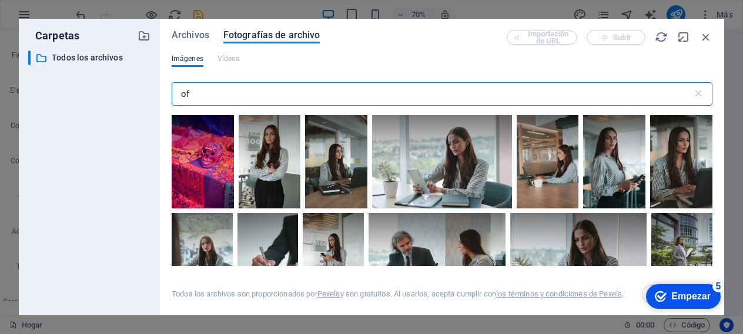
type input "o"
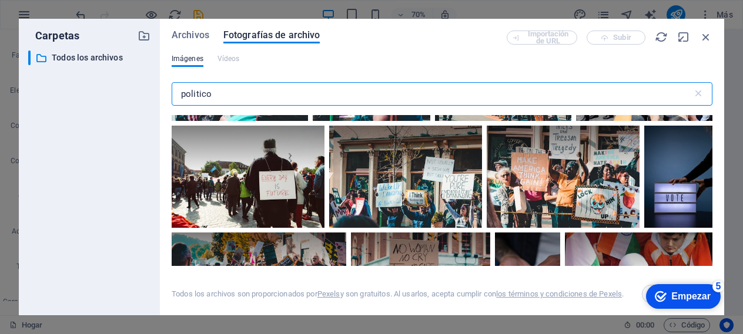
scroll to position [523, 0]
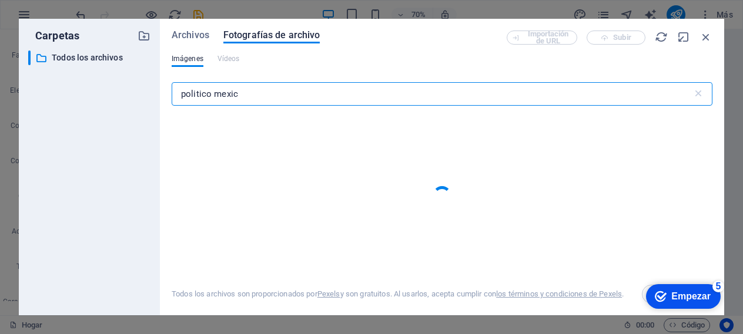
type input "politico mexico"
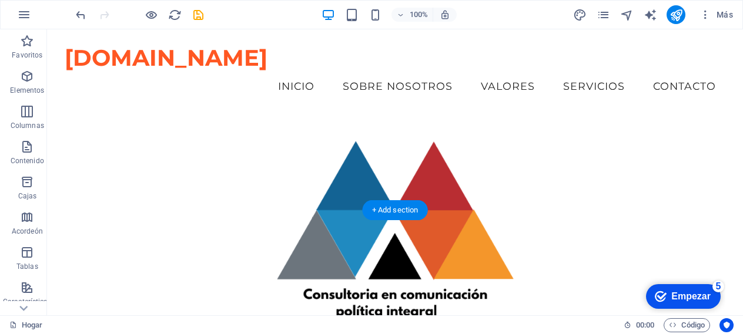
scroll to position [320, 0]
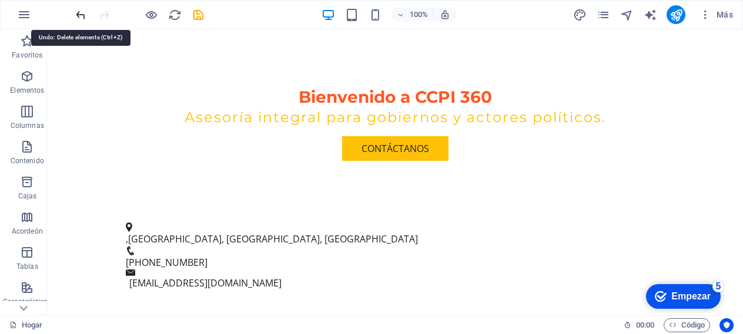
click at [78, 17] on icon "deshacer" at bounding box center [81, 15] width 14 height 14
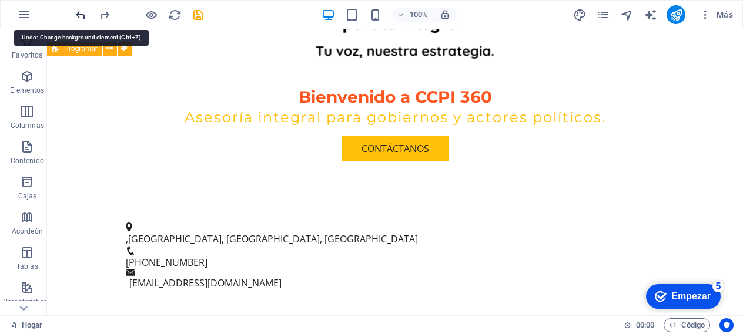
click at [79, 15] on icon "deshacer" at bounding box center [81, 15] width 14 height 14
click at [81, 16] on icon "deshacer" at bounding box center [81, 15] width 14 height 14
click at [80, 12] on icon "deshacer" at bounding box center [81, 15] width 14 height 14
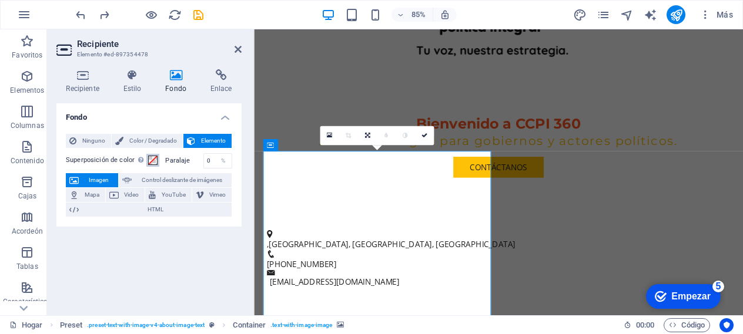
click at [156, 160] on span at bounding box center [152, 160] width 9 height 9
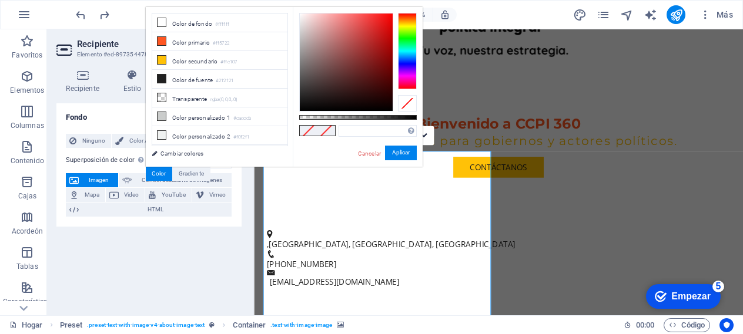
click at [162, 231] on div "Fondo Ninguno Color / Degradado Elemento Extender el fondo a ancho completo Sup…" at bounding box center [148, 204] width 185 height 203
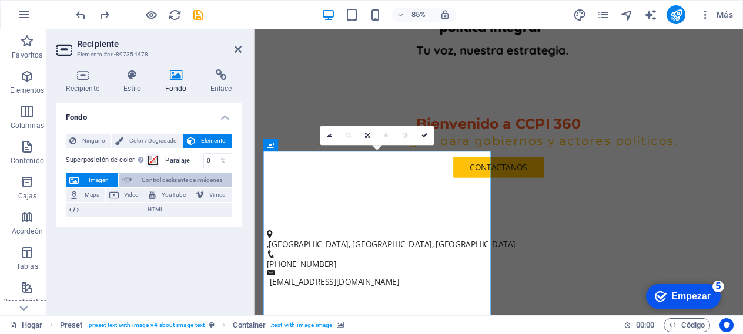
click at [197, 179] on font "Control deslizante de imágenes" at bounding box center [182, 180] width 81 height 6
select select "ms"
select select "s"
select select "progressive"
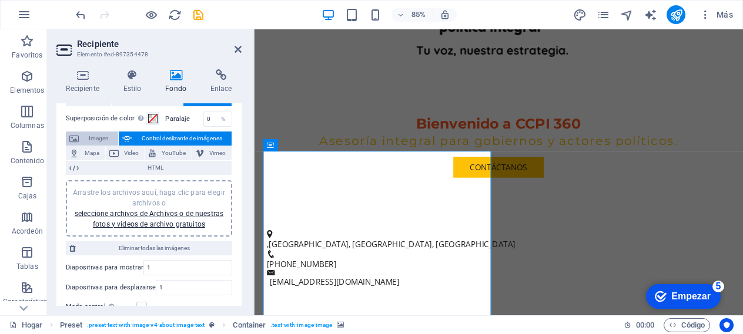
scroll to position [0, 0]
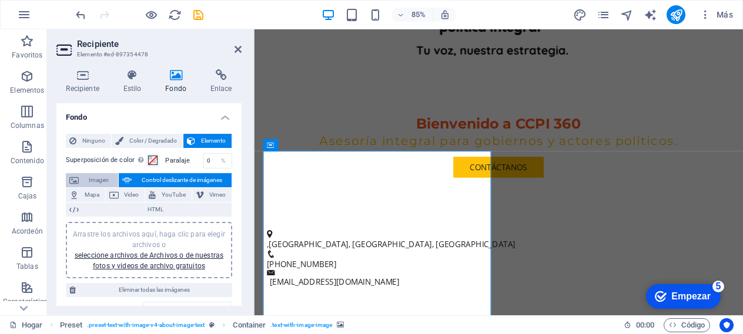
click at [98, 180] on font "Imagen" at bounding box center [99, 180] width 20 height 6
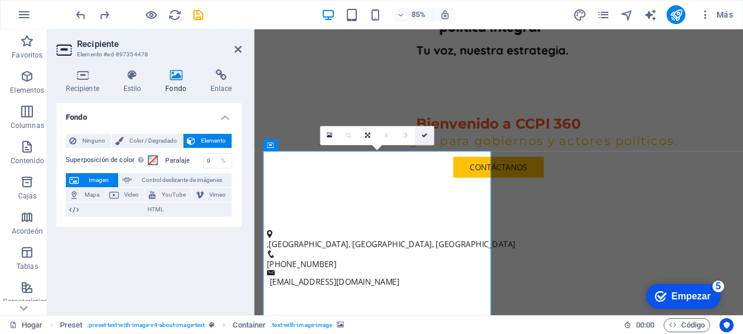
click at [428, 133] on link at bounding box center [423, 135] width 19 height 19
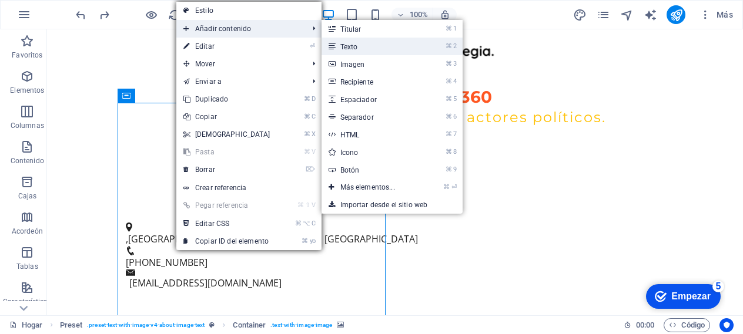
click at [351, 39] on link "⌘ 2 Texto" at bounding box center [370, 47] width 97 height 18
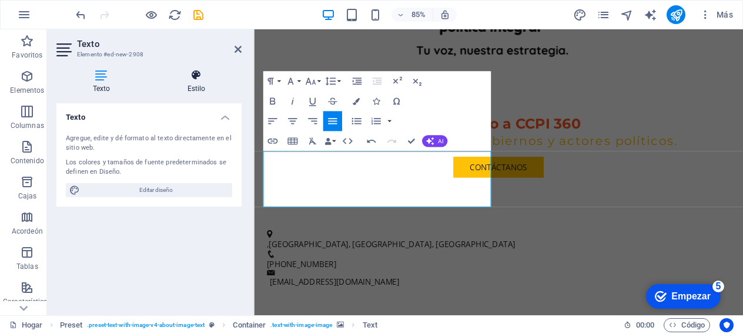
click at [194, 70] on icon at bounding box center [196, 75] width 91 height 12
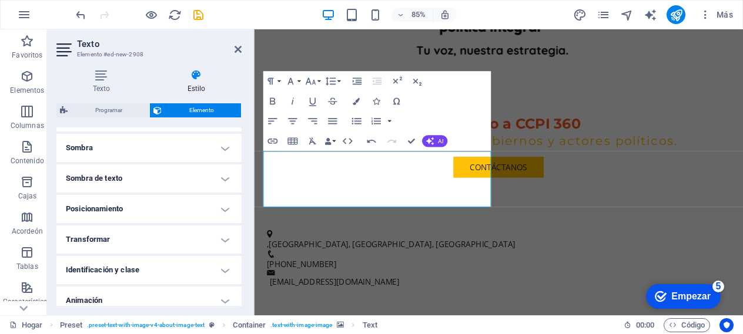
scroll to position [290, 0]
click at [355, 102] on icon "button" at bounding box center [356, 101] width 7 height 7
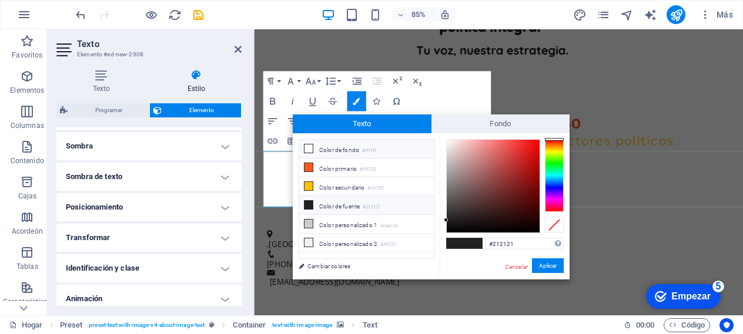
click at [306, 152] on icon at bounding box center [308, 149] width 8 height 8
click at [550, 267] on font "Aplicar" at bounding box center [548, 266] width 18 height 6
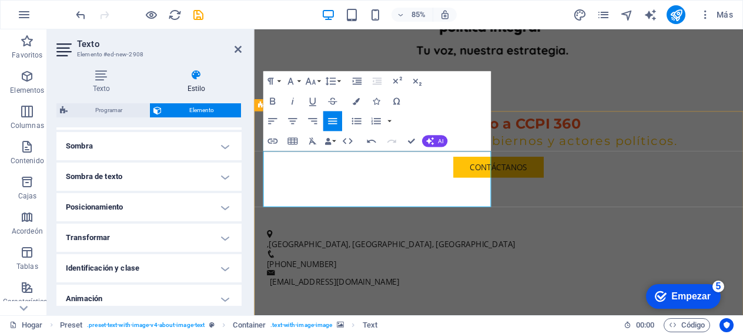
drag, startPoint x: 384, startPoint y: 231, endPoint x: 257, endPoint y: 164, distance: 143.6
click at [355, 101] on icon "button" at bounding box center [356, 101] width 7 height 7
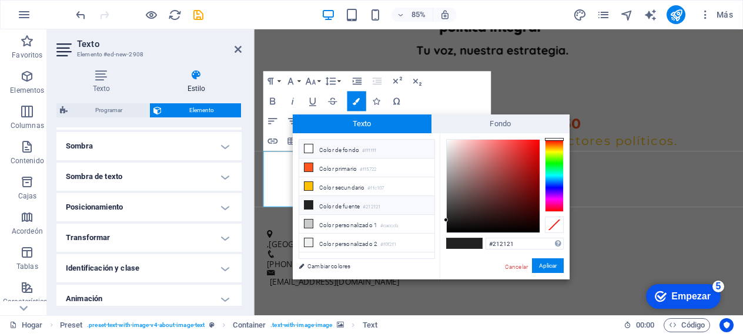
click at [316, 207] on li "Color de fuente #212121" at bounding box center [366, 205] width 135 height 19
click at [307, 206] on icon at bounding box center [308, 205] width 8 height 8
drag, startPoint x: 447, startPoint y: 219, endPoint x: 447, endPoint y: 139, distance: 79.9
click at [447, 139] on div at bounding box center [447, 139] width 4 height 4
click at [346, 206] on font "Color de fuente" at bounding box center [339, 206] width 41 height 6
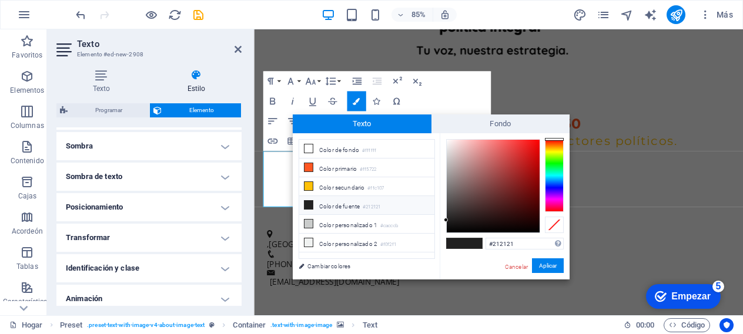
click at [346, 206] on font "Color de fuente" at bounding box center [339, 206] width 41 height 6
type input "#fbf5f5"
click at [449, 141] on div at bounding box center [493, 186] width 93 height 93
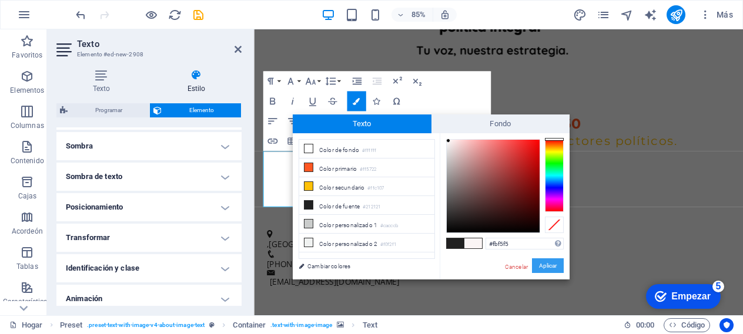
click at [545, 266] on font "Aplicar" at bounding box center [548, 266] width 18 height 6
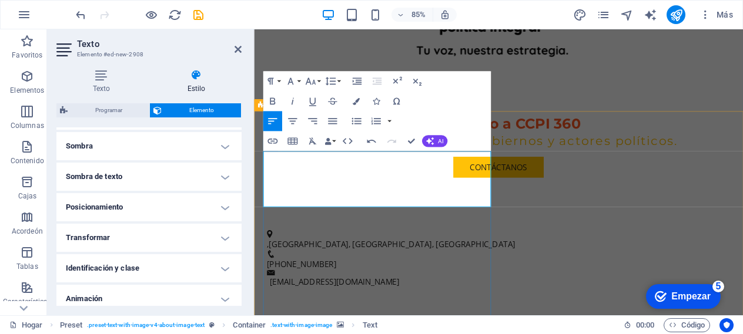
drag, startPoint x: 382, startPoint y: 180, endPoint x: 254, endPoint y: 169, distance: 128.0
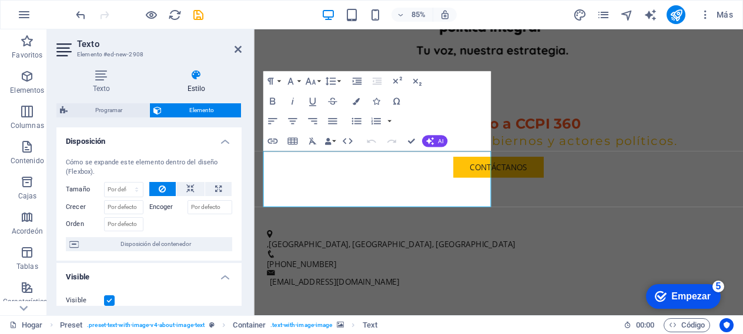
drag, startPoint x: 344, startPoint y: 240, endPoint x: 349, endPoint y: 309, distance: 69.0
click at [434, 140] on button "AI" at bounding box center [433, 141] width 25 height 12
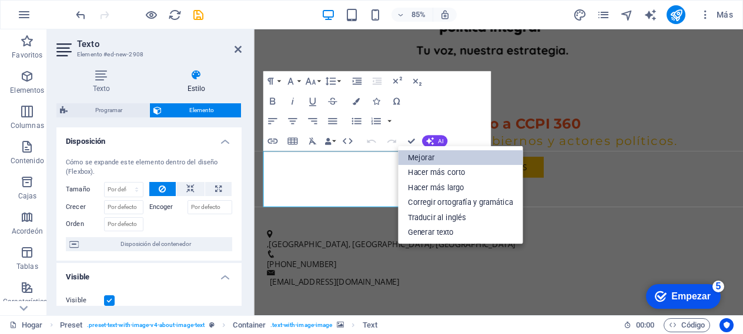
click at [429, 157] on font "Mejorar" at bounding box center [421, 157] width 26 height 9
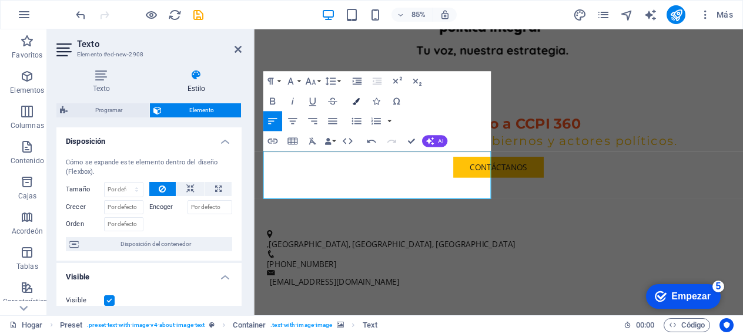
click at [356, 99] on icon "button" at bounding box center [356, 101] width 7 height 7
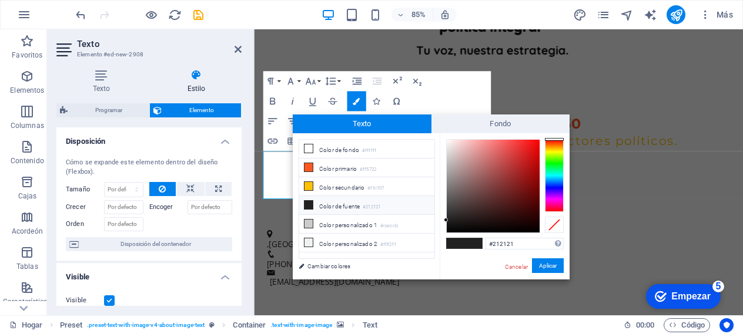
click at [310, 209] on icon at bounding box center [308, 205] width 8 height 8
click at [447, 140] on div at bounding box center [493, 186] width 93 height 93
click at [555, 265] on font "Aplicar" at bounding box center [548, 266] width 18 height 6
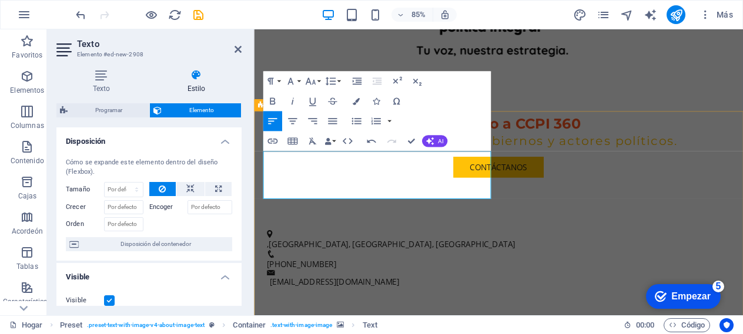
drag, startPoint x: 388, startPoint y: 227, endPoint x: 254, endPoint y: 165, distance: 147.8
click at [359, 101] on icon "button" at bounding box center [356, 101] width 7 height 7
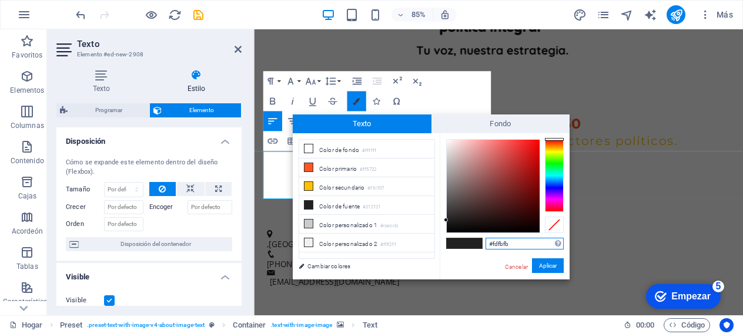
type input "#212121"
click at [312, 205] on icon at bounding box center [308, 205] width 8 height 8
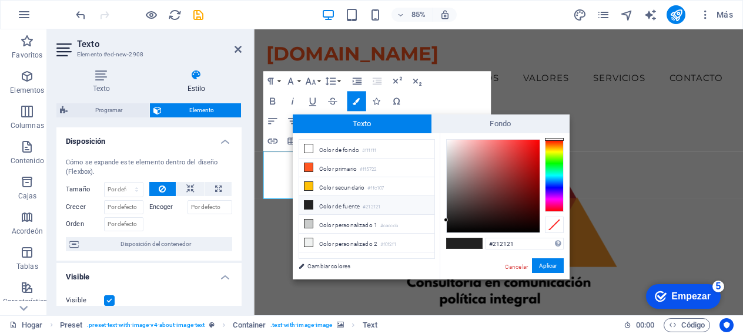
scroll to position [320, 0]
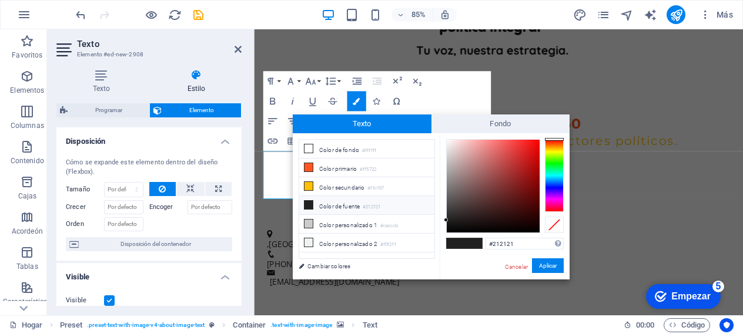
type input "#fefbfb"
click at [447, 140] on div at bounding box center [493, 186] width 93 height 93
click at [548, 273] on button "Aplicar" at bounding box center [548, 266] width 32 height 15
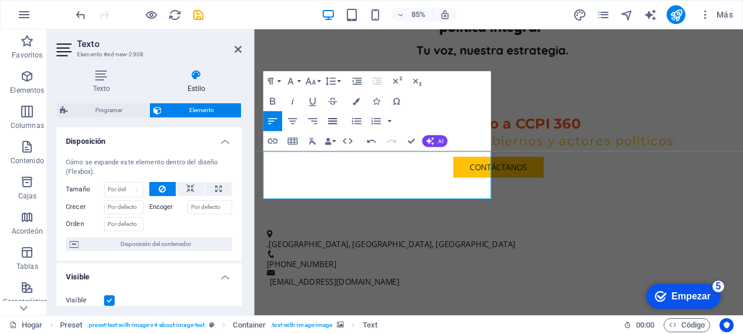
click at [333, 119] on icon "button" at bounding box center [332, 121] width 12 height 12
click at [295, 119] on icon "button" at bounding box center [291, 121] width 9 height 6
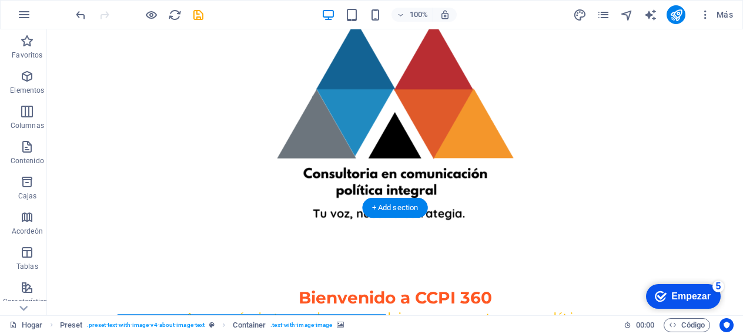
scroll to position [0, 0]
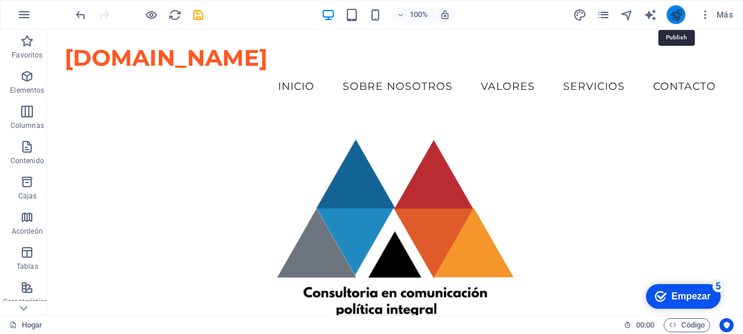
click at [681, 14] on icon "publicar" at bounding box center [677, 15] width 14 height 14
